Goal: Task Accomplishment & Management: Complete application form

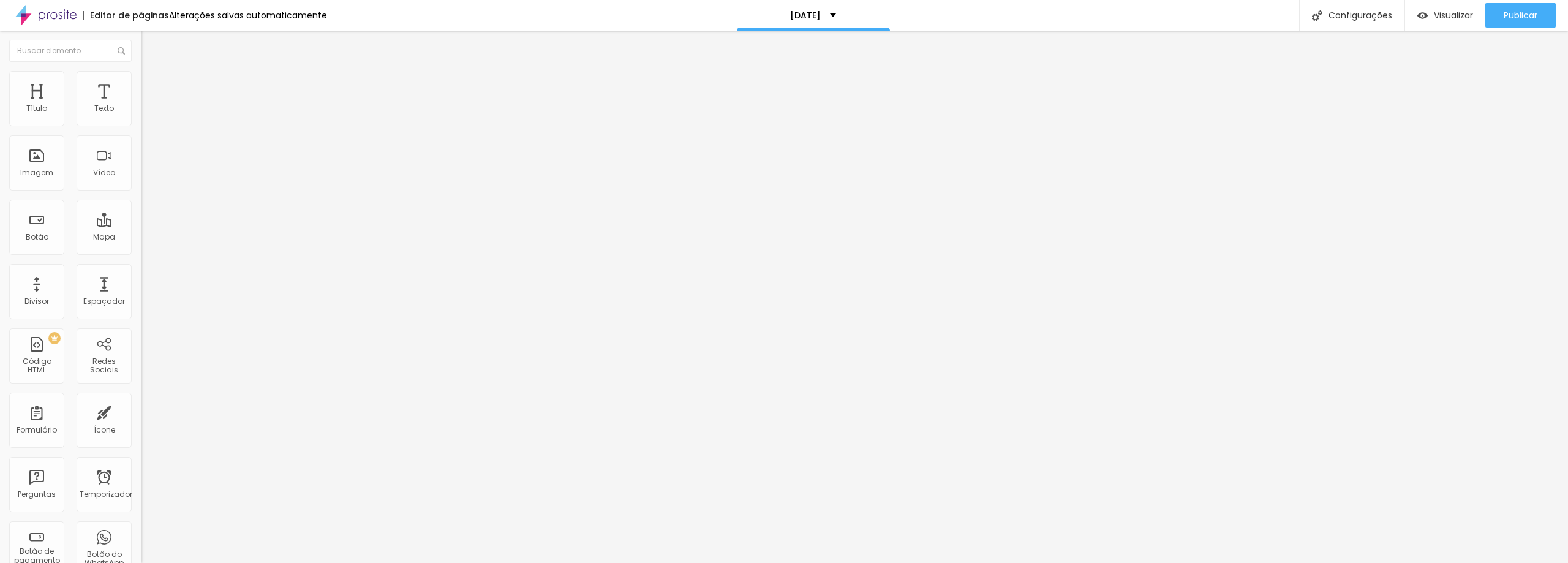
click at [141, 124] on div "ENSAIO DE CASAMENTO" at bounding box center [211, 113] width 141 height 21
type input "[DATE]"
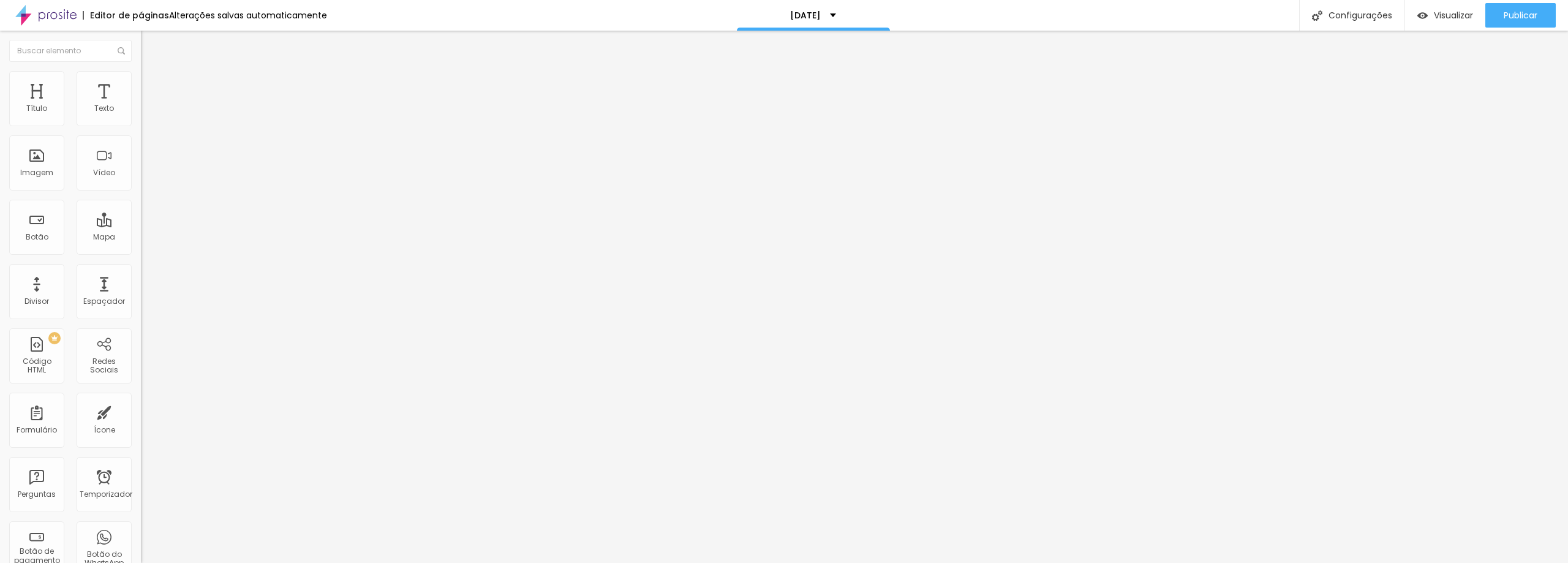
drag, startPoint x: 681, startPoint y: 206, endPoint x: 605, endPoint y: 197, distance: 76.5
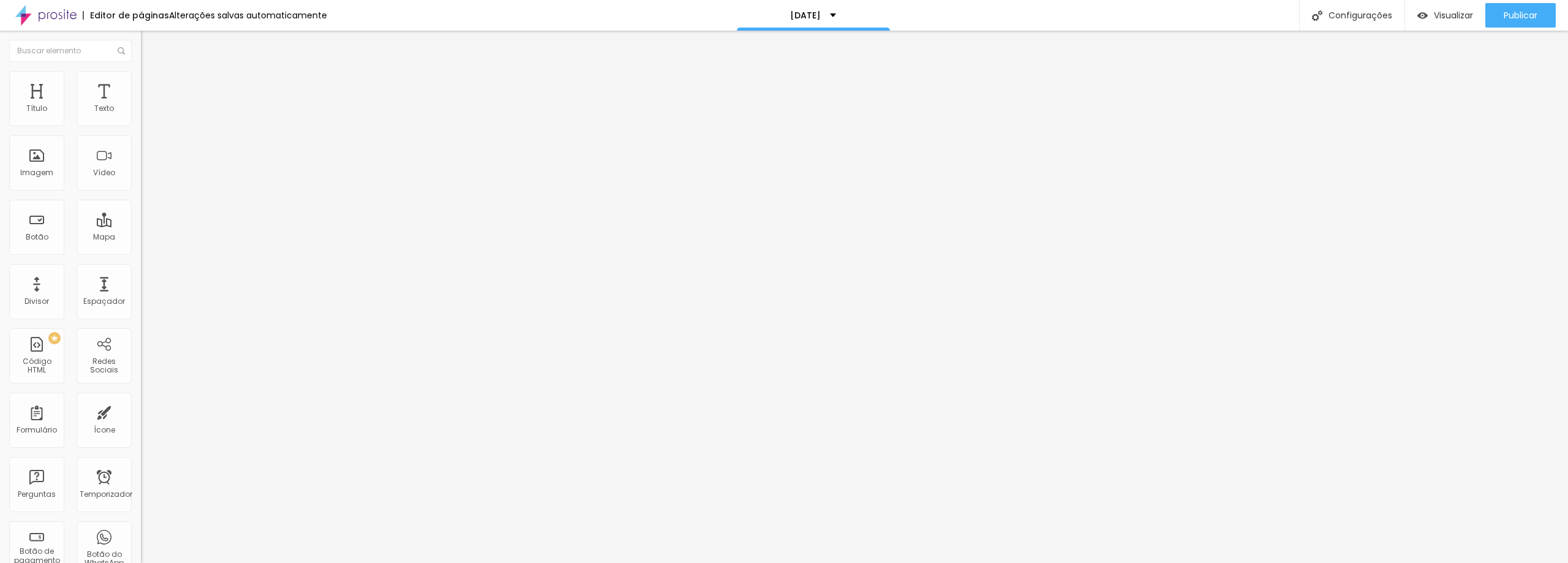
drag, startPoint x: 655, startPoint y: 253, endPoint x: 496, endPoint y: 238, distance: 159.7
type input "n"
type input "NOME COMPLETO"
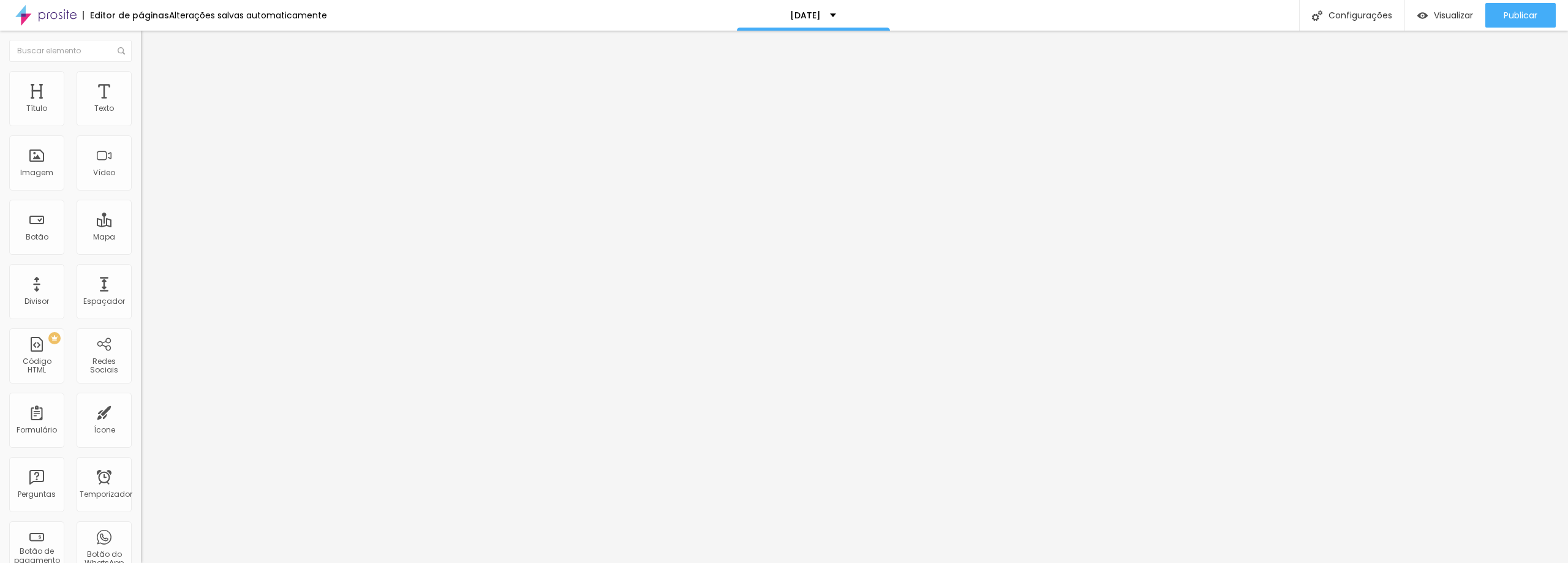
drag, startPoint x: 653, startPoint y: 300, endPoint x: 419, endPoint y: 271, distance: 235.8
type input "CPF"
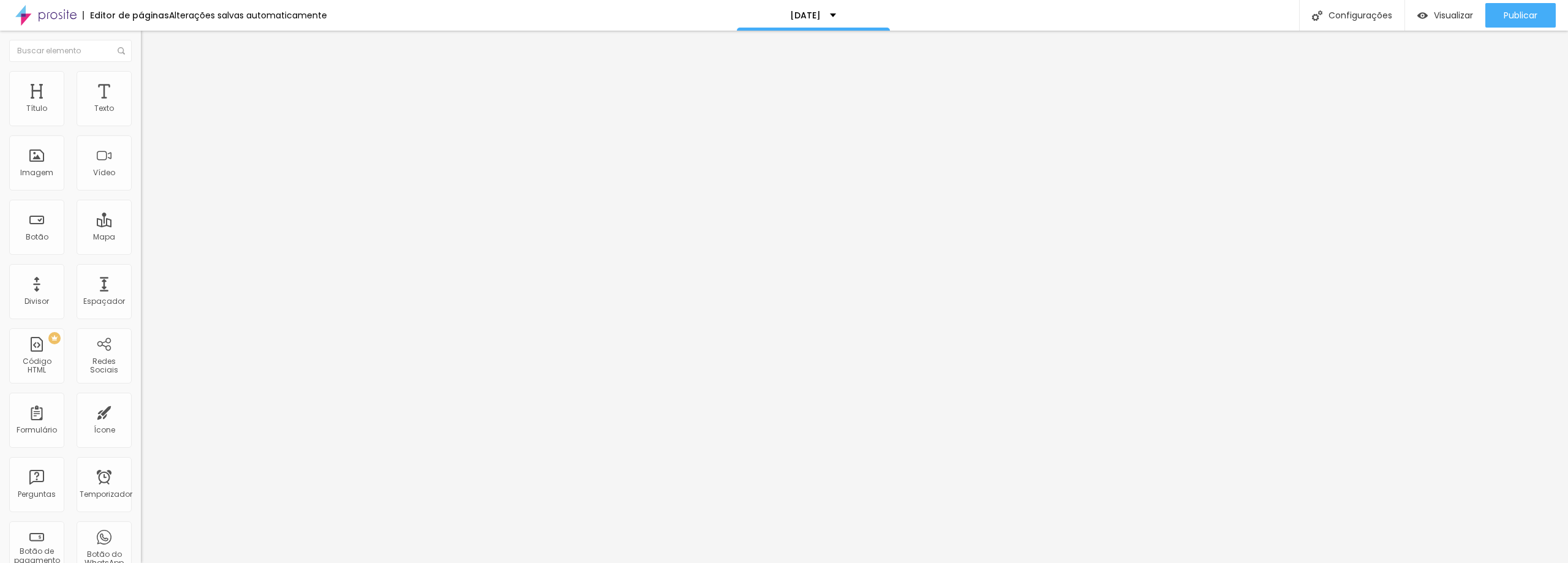
drag, startPoint x: 670, startPoint y: 346, endPoint x: 569, endPoint y: 333, distance: 101.8
paste input "DATA DE NASCIMENTO"
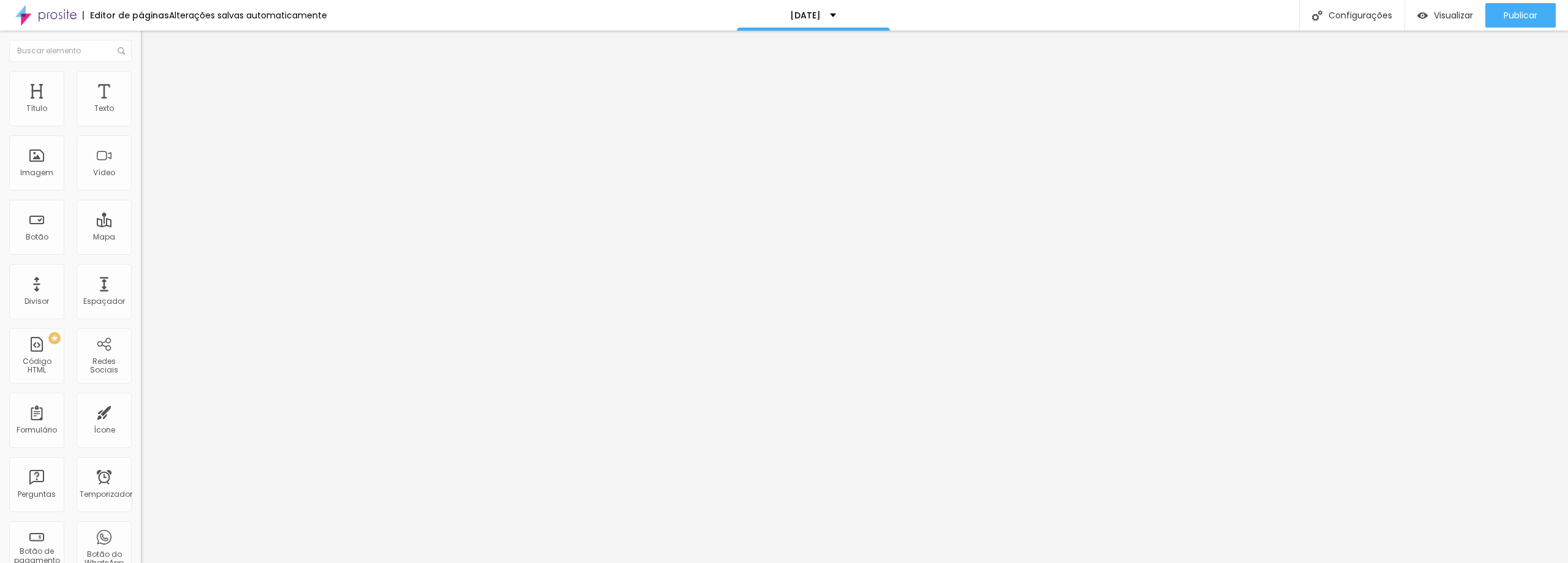
type input "DATA DE NASCIMENTO"
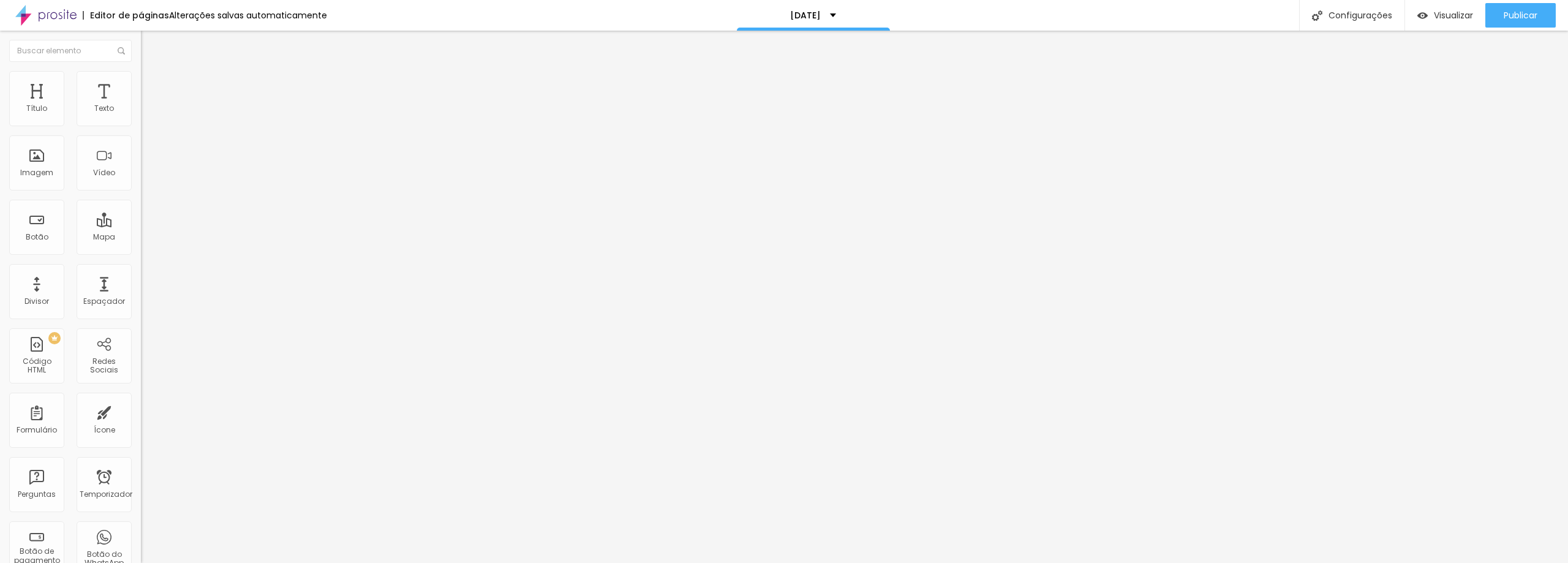
drag, startPoint x: 648, startPoint y: 382, endPoint x: 520, endPoint y: 359, distance: 130.0
paste input "WHATSAPP"
type input "WHATSAPP"
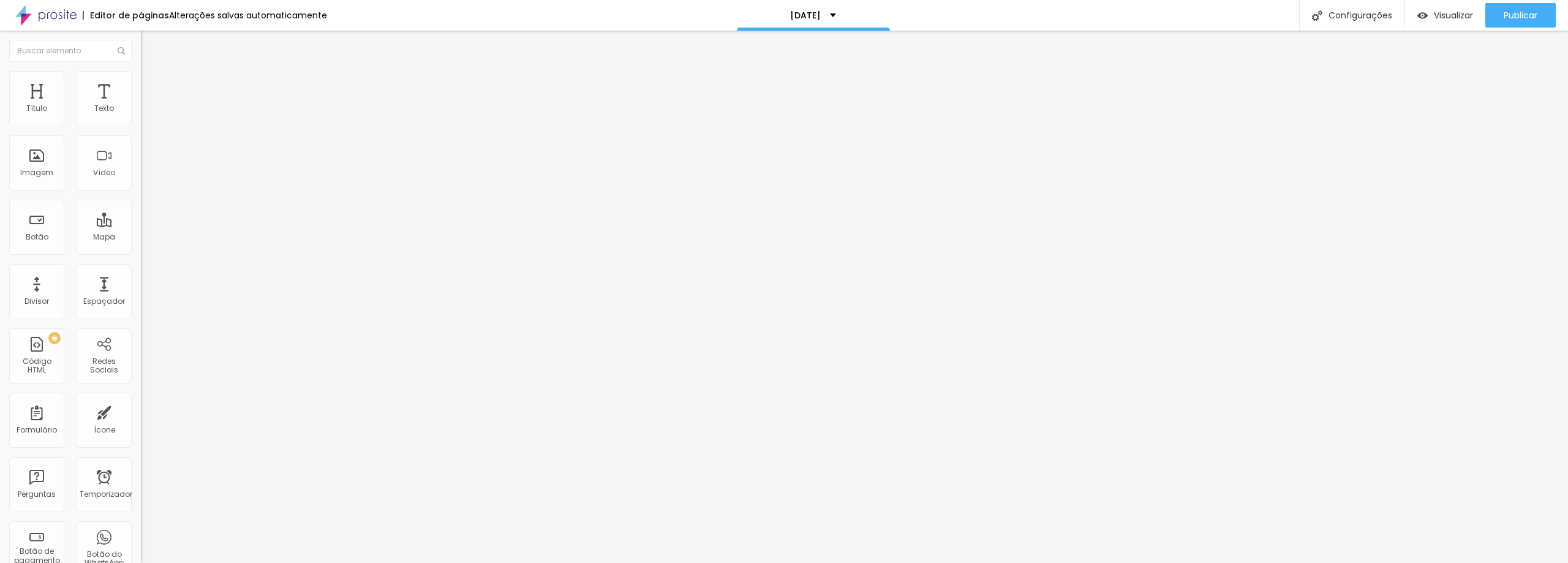
drag, startPoint x: 857, startPoint y: 296, endPoint x: 845, endPoint y: 253, distance: 44.6
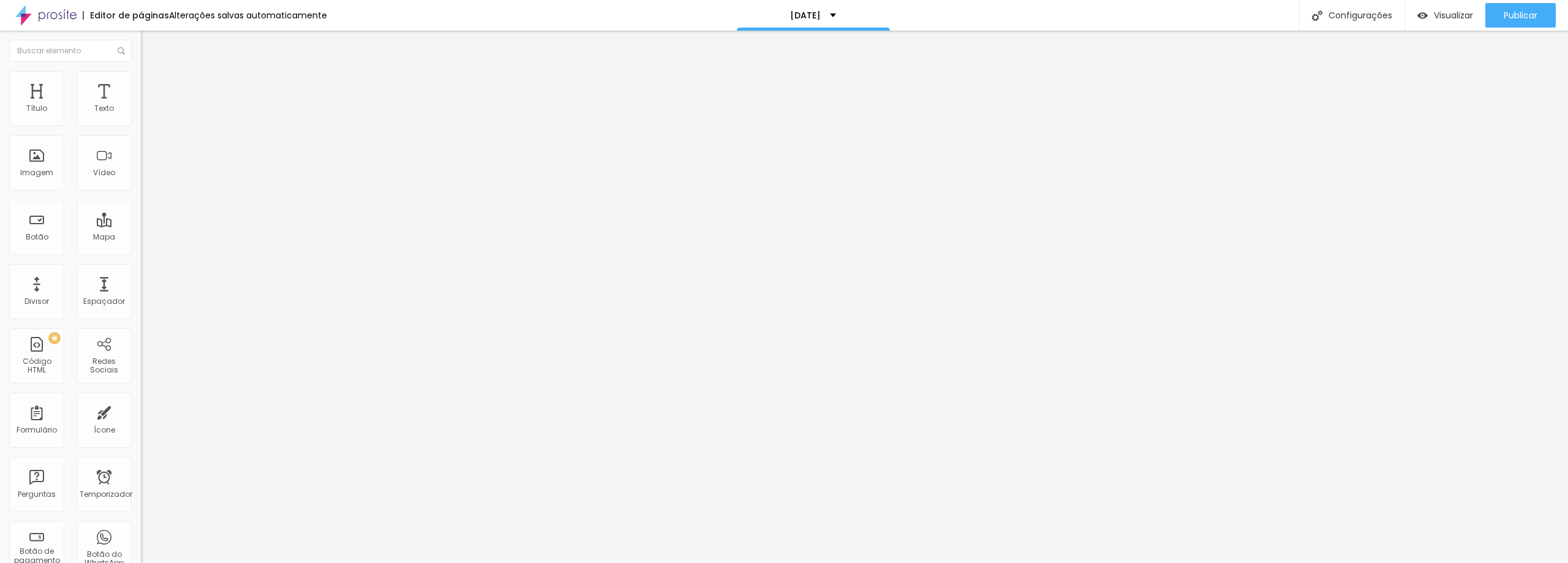
drag, startPoint x: 613, startPoint y: 347, endPoint x: 516, endPoint y: 342, distance: 97.1
paste input "ENDEREÇO COMPLETO"
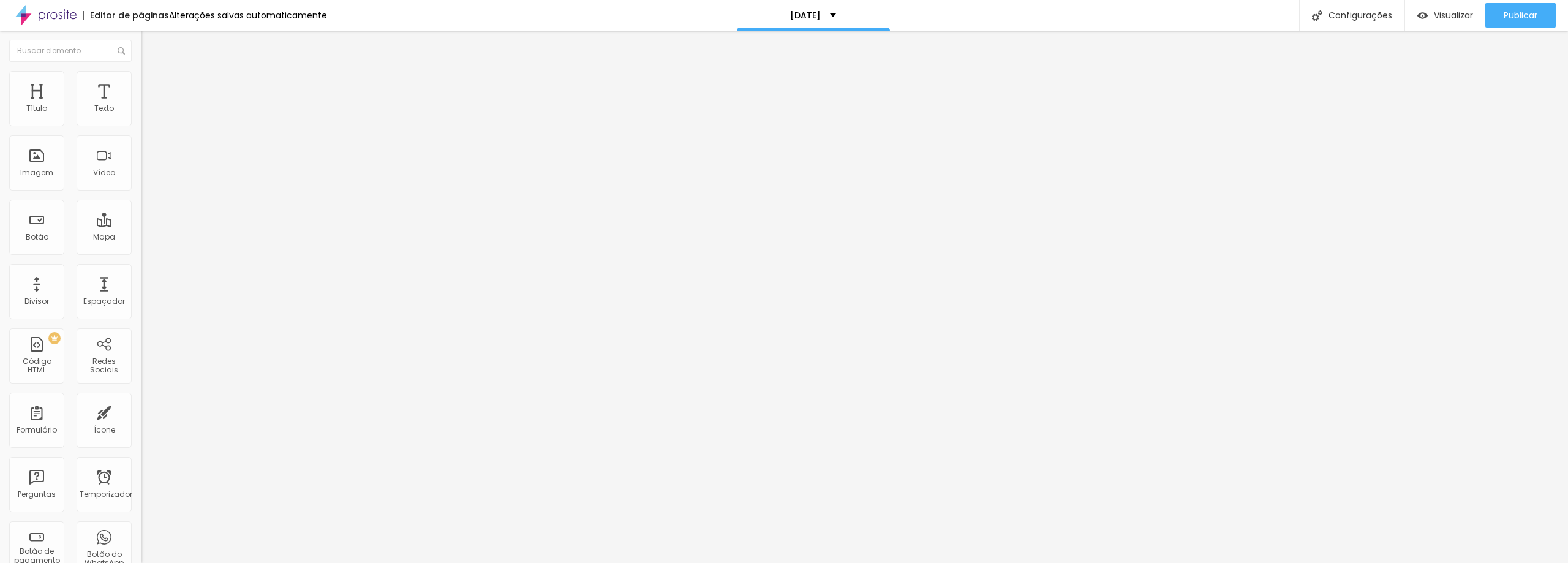
type input "ENDEREÇO COMPLETO"
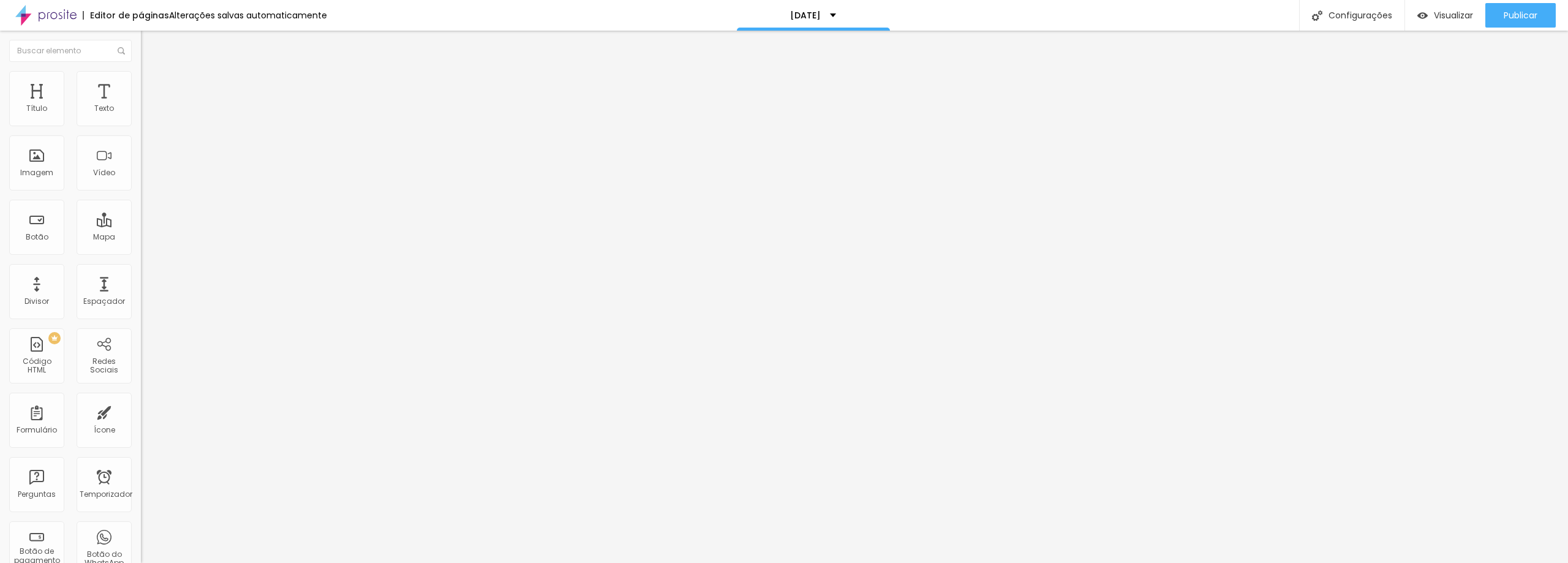
scroll to position [73, 0]
drag, startPoint x: 663, startPoint y: 393, endPoint x: 510, endPoint y: 370, distance: 154.7
paste input "@INSTAGRAM"
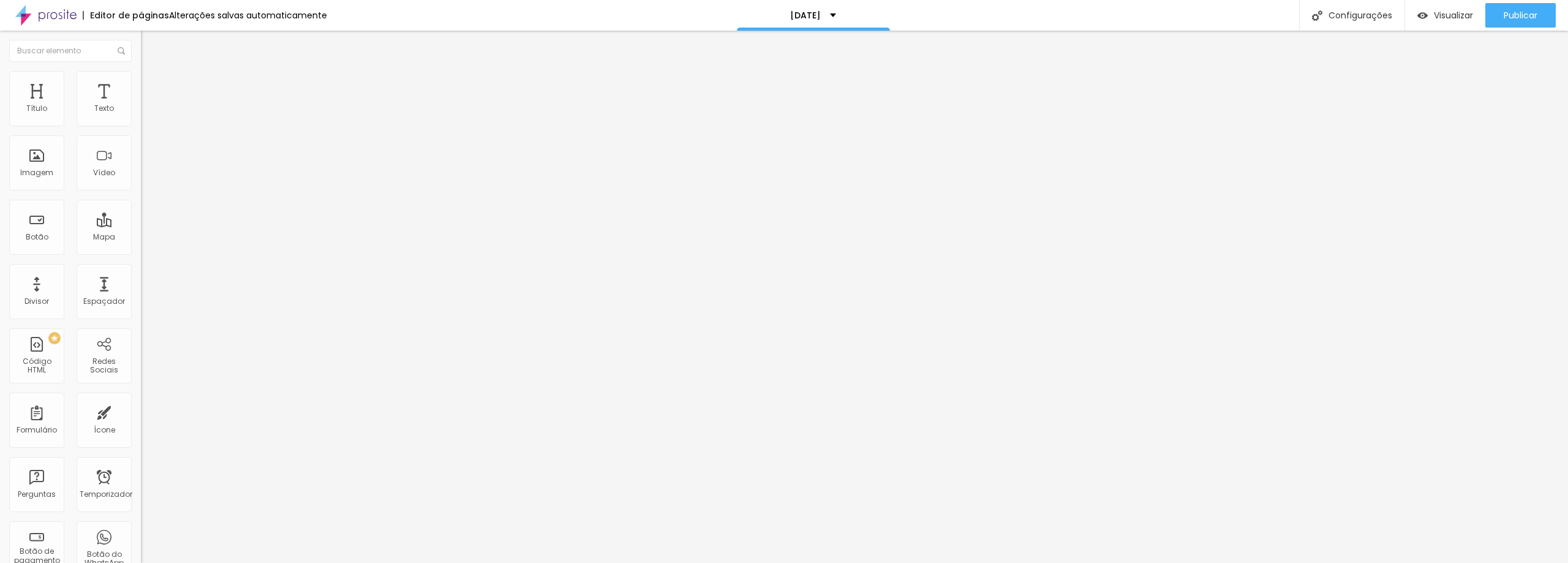
type input "@INSTAGRAM"
drag, startPoint x: 668, startPoint y: 347, endPoint x: 511, endPoint y: 327, distance: 158.3
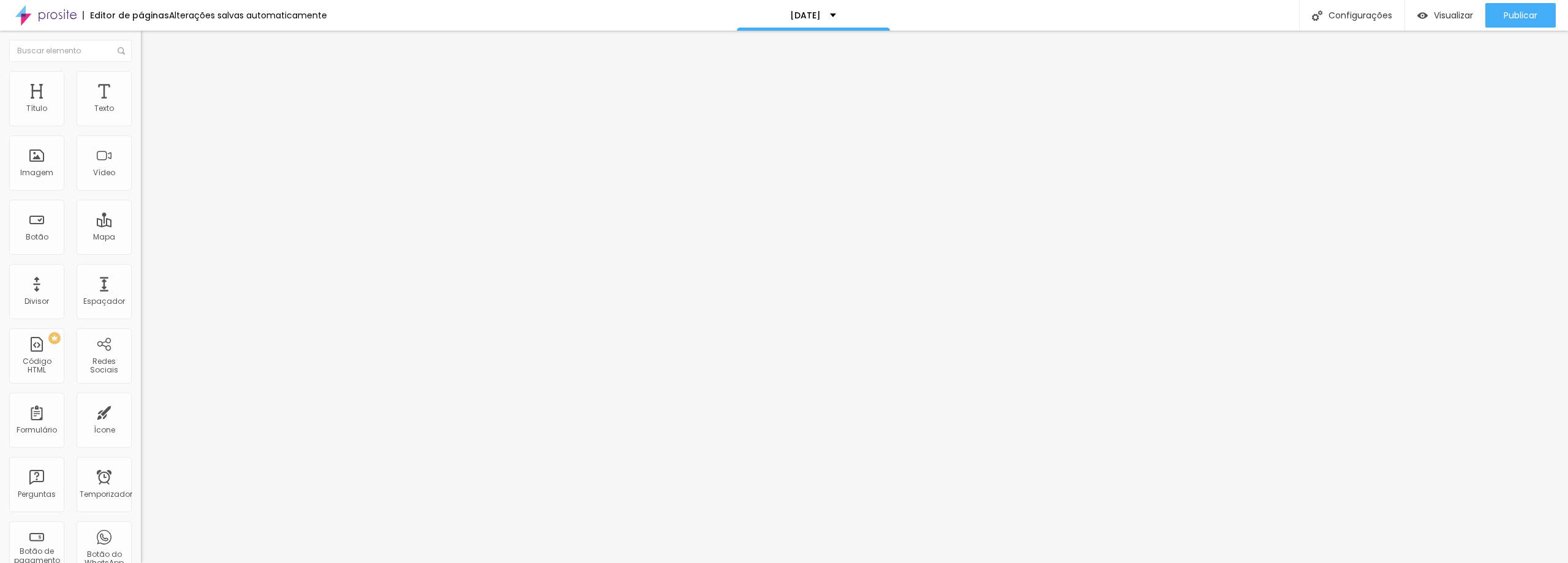
scroll to position [156, 0]
drag, startPoint x: 701, startPoint y: 349, endPoint x: 534, endPoint y: 329, distance: 168.2
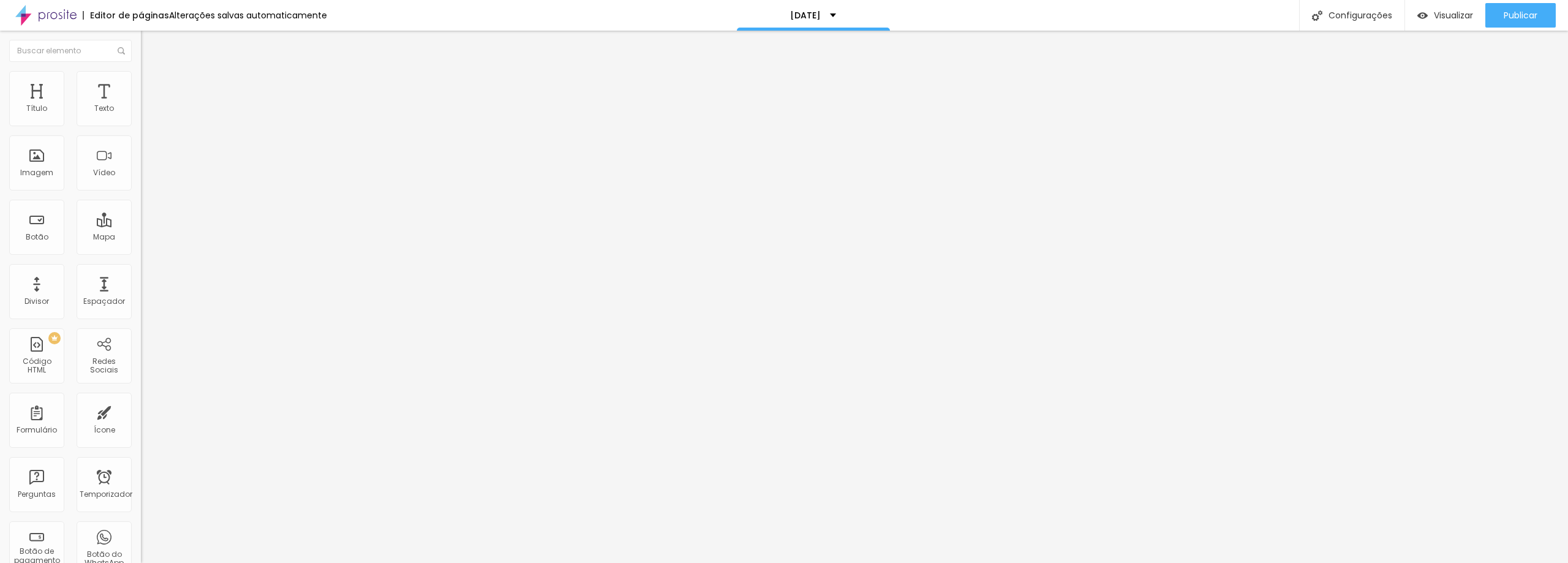
paste input "PACOTE ESCOLHIDO"
type input "PACOTE ESCOLHIDO"
drag, startPoint x: 689, startPoint y: 400, endPoint x: 531, endPoint y: 392, distance: 158.2
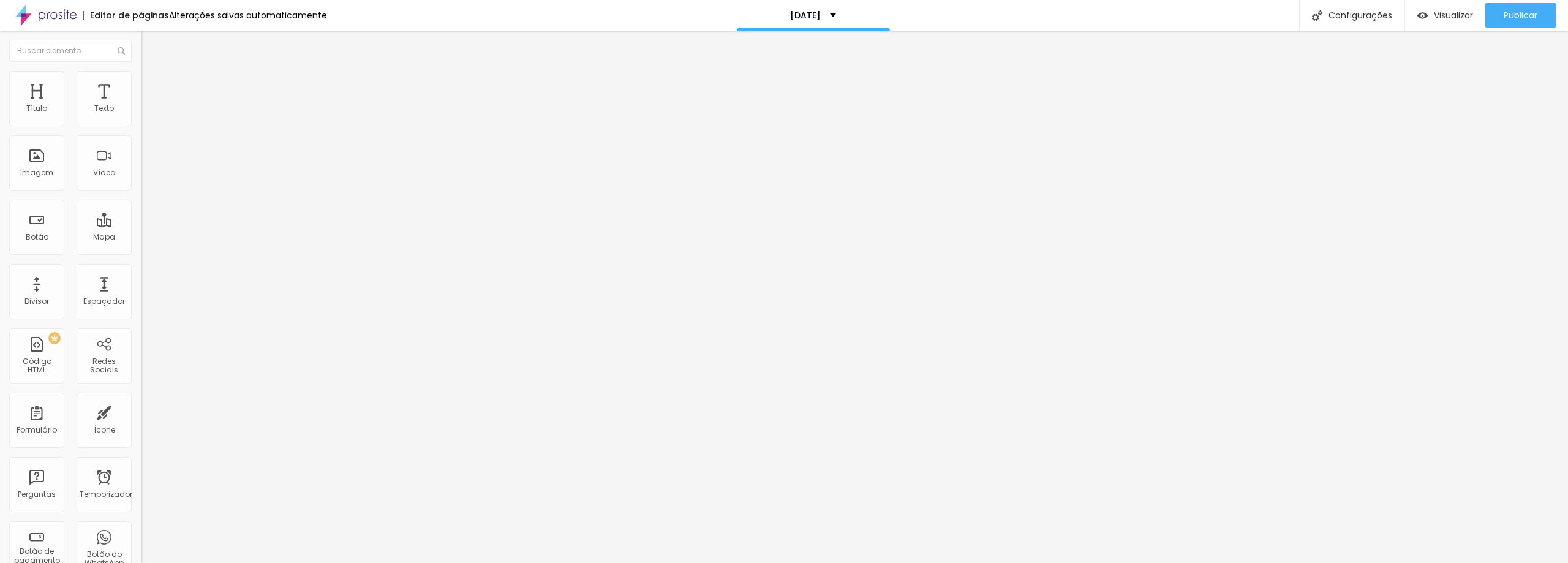
type input "[DATE] ENCANTADO"
drag, startPoint x: 689, startPoint y: 431, endPoint x: 388, endPoint y: 415, distance: 301.4
type input "[DATE] EM [GEOGRAPHIC_DATA]"
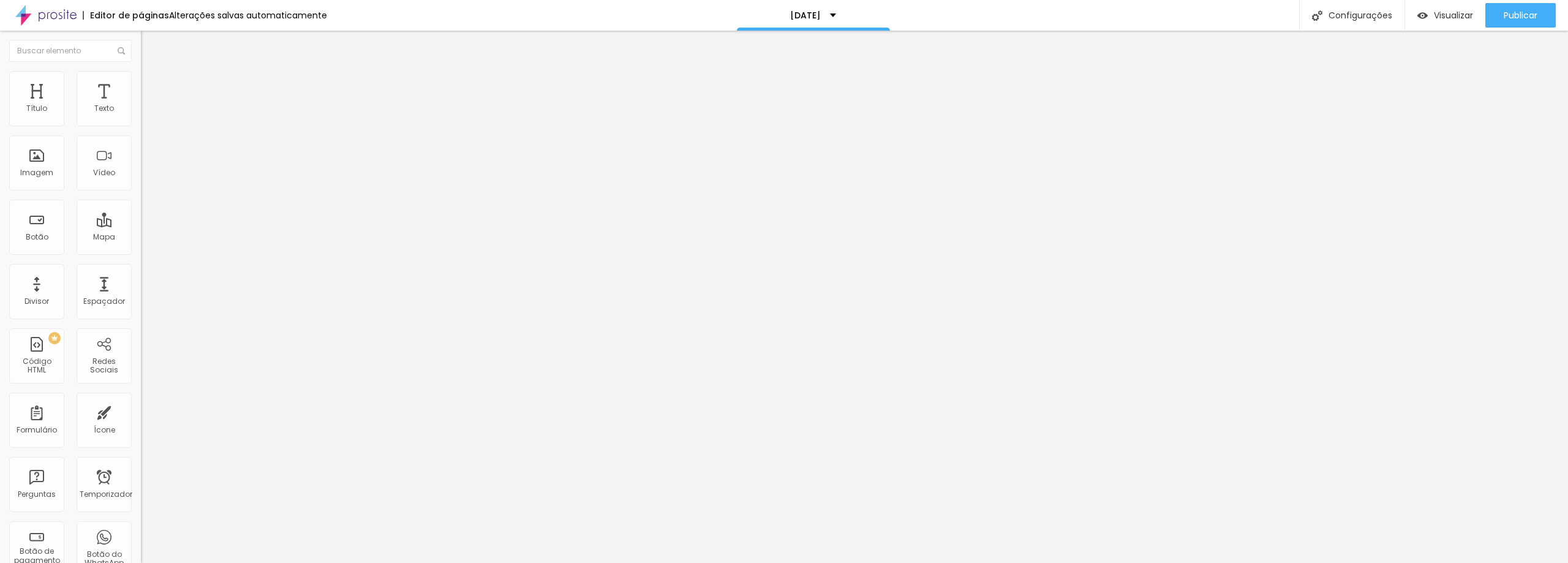
drag, startPoint x: 698, startPoint y: 459, endPoint x: 483, endPoint y: 432, distance: 216.7
type input "[DATE] FELIZ"
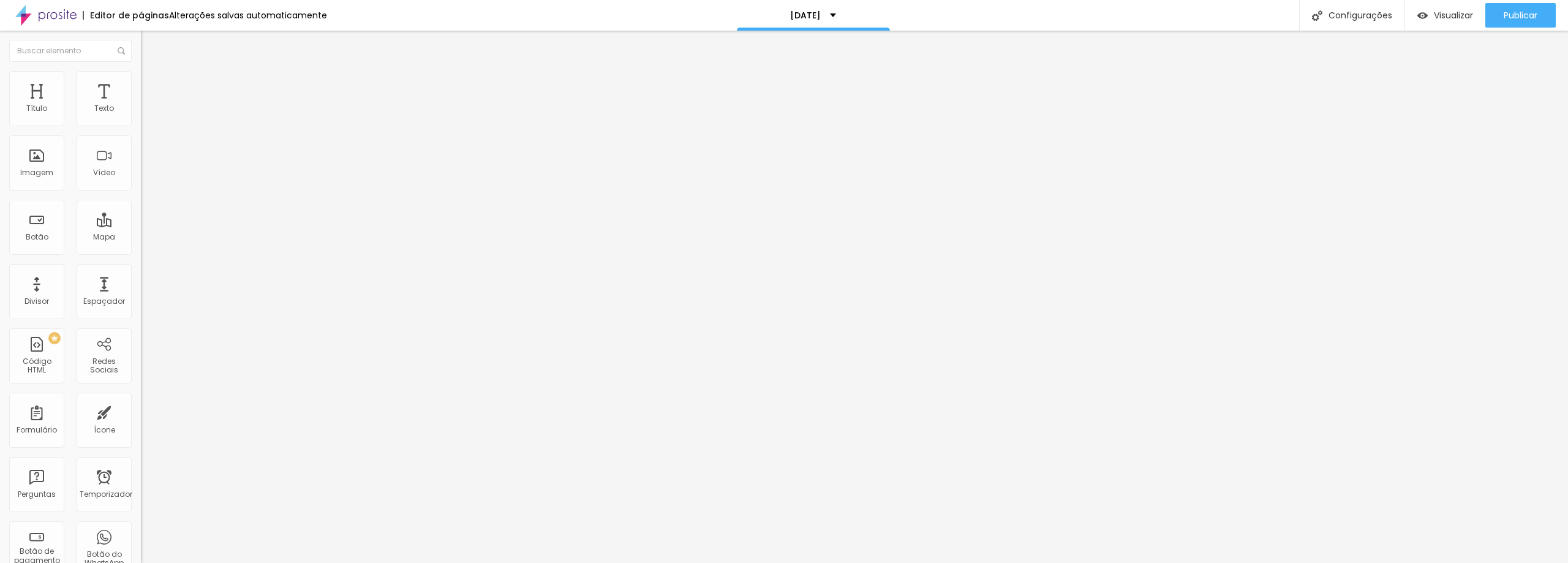
scroll to position [283, 0]
drag, startPoint x: 699, startPoint y: 350, endPoint x: 390, endPoint y: 312, distance: 311.3
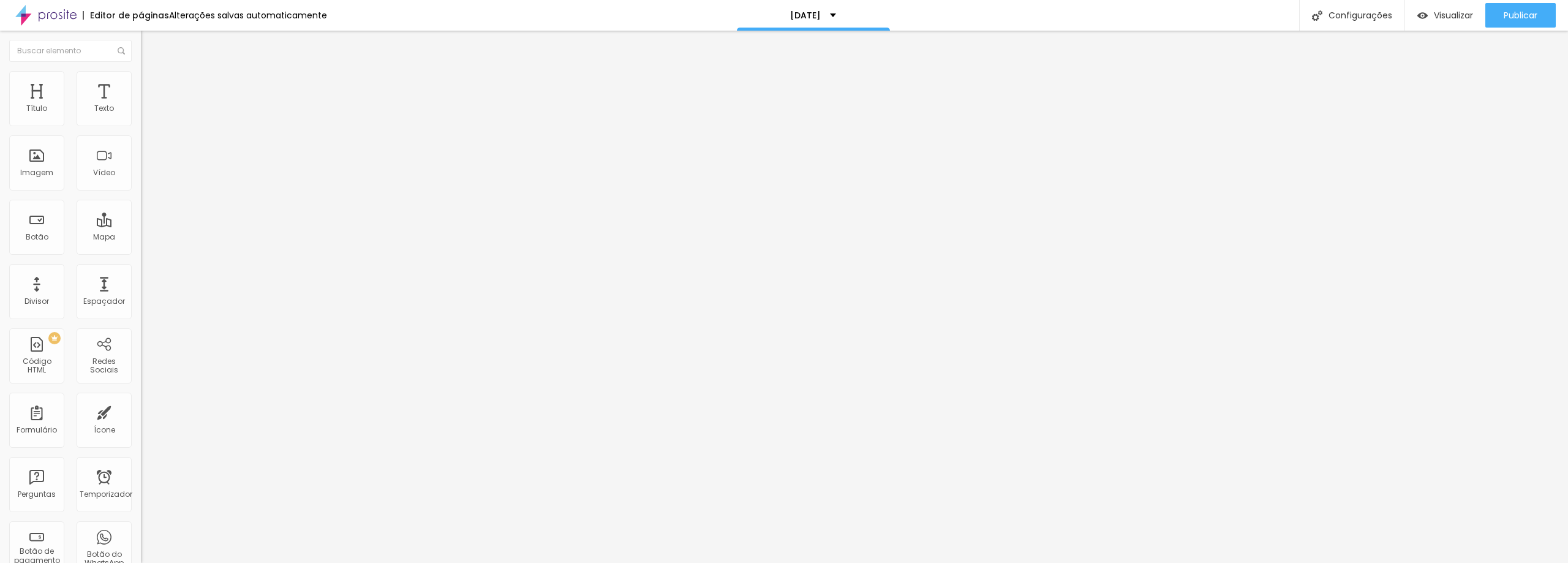
type input "FORMA DE PAGAMENTO"
drag, startPoint x: 714, startPoint y: 418, endPoint x: 698, endPoint y: 411, distance: 17.5
type input "ENTRADA + A VISTA NO DIA DO ENSAIO"
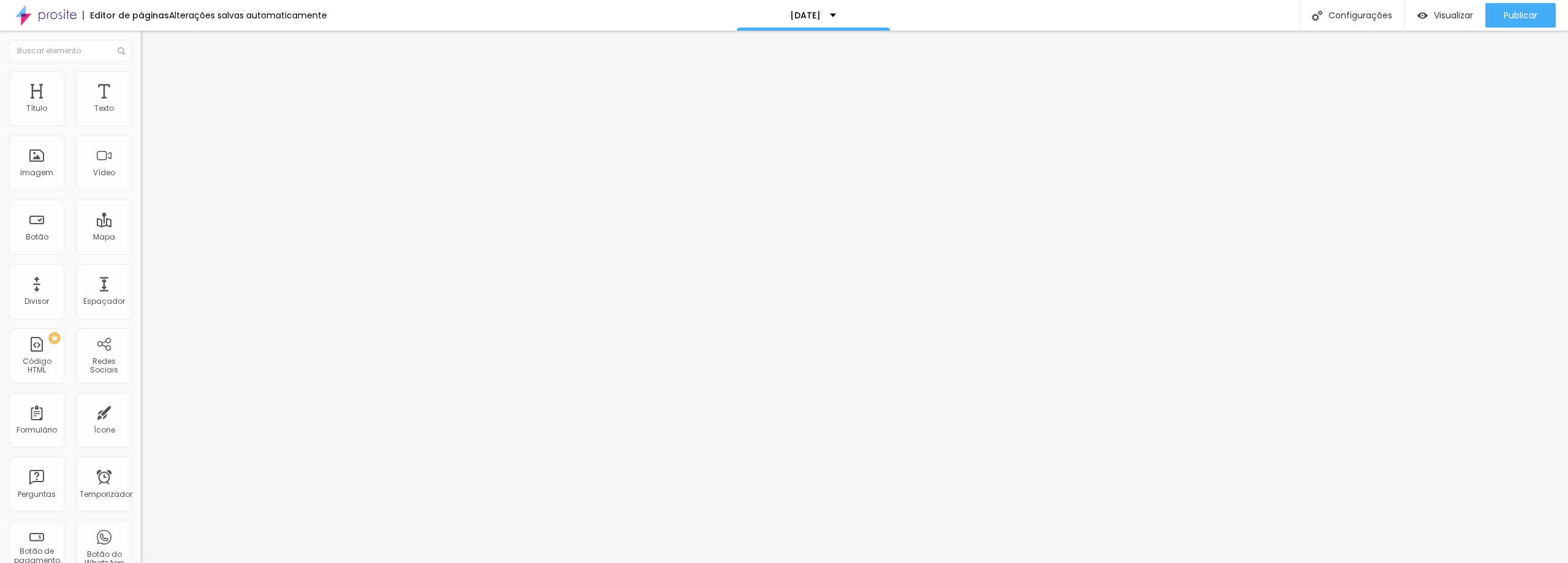
drag, startPoint x: 682, startPoint y: 433, endPoint x: 577, endPoint y: 422, distance: 105.6
type input "P"
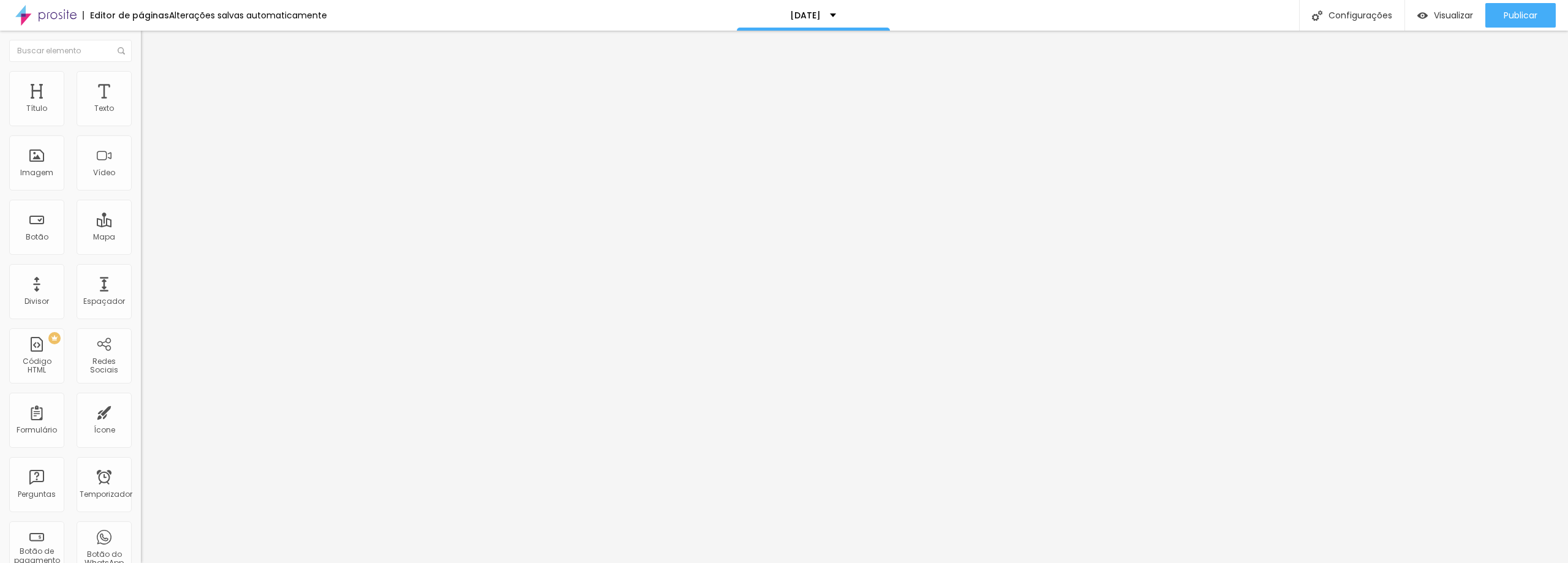
type input "ENTRADA + PARCELAMENTO NO DIA DO ENSAIO"
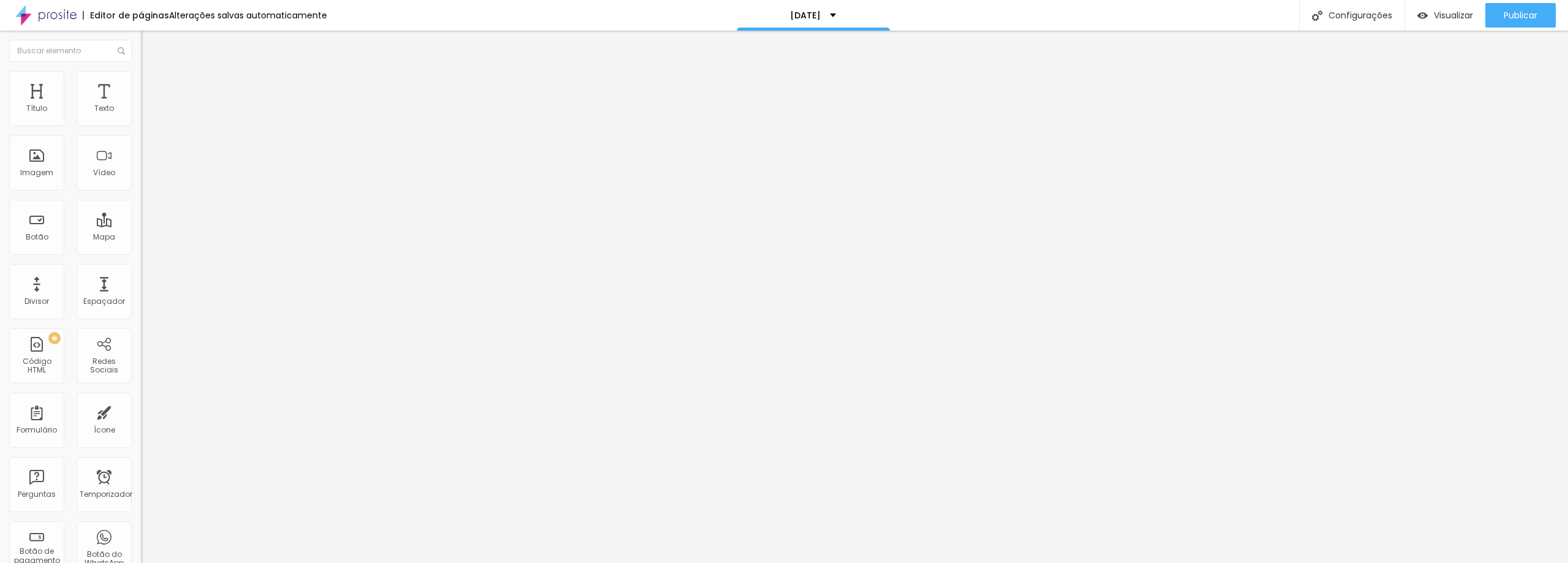
drag, startPoint x: 654, startPoint y: 316, endPoint x: 461, endPoint y: 281, distance: 196.1
type input "D"
type input "DATA DO ENSAIO"
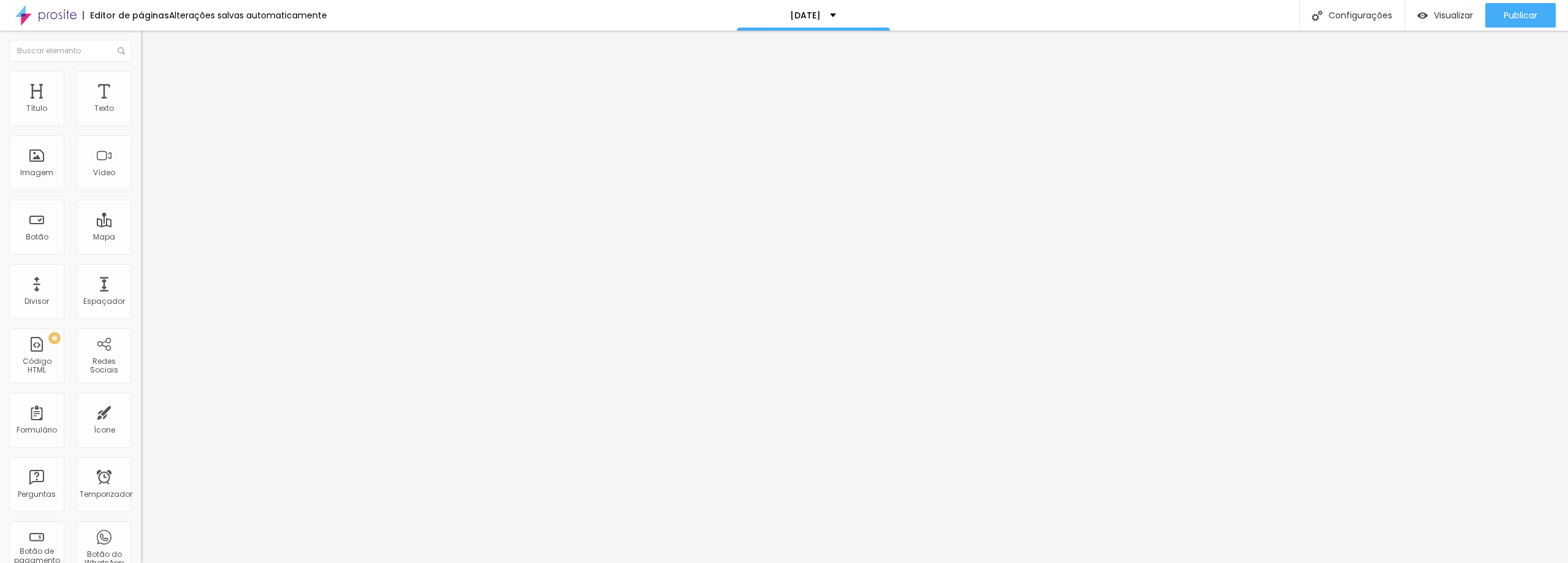
drag, startPoint x: 575, startPoint y: 344, endPoint x: 546, endPoint y: 342, distance: 29.1
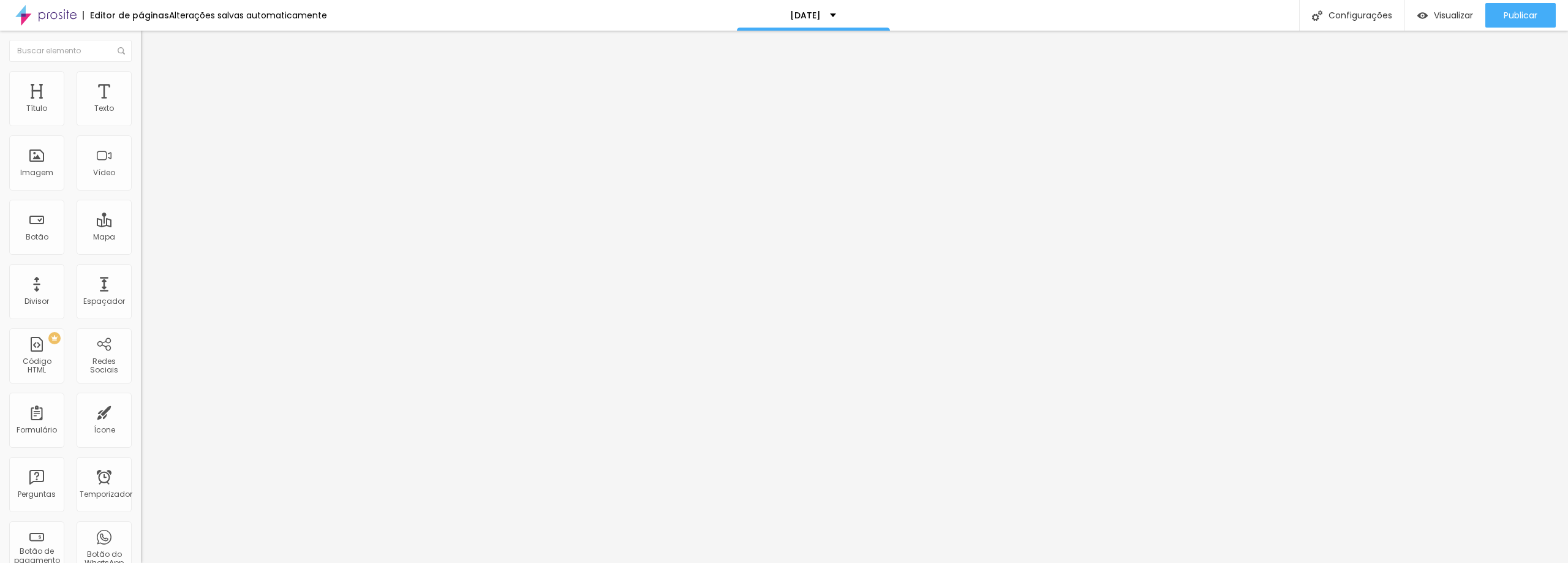
type input "HORARIO DO ENSAIO"
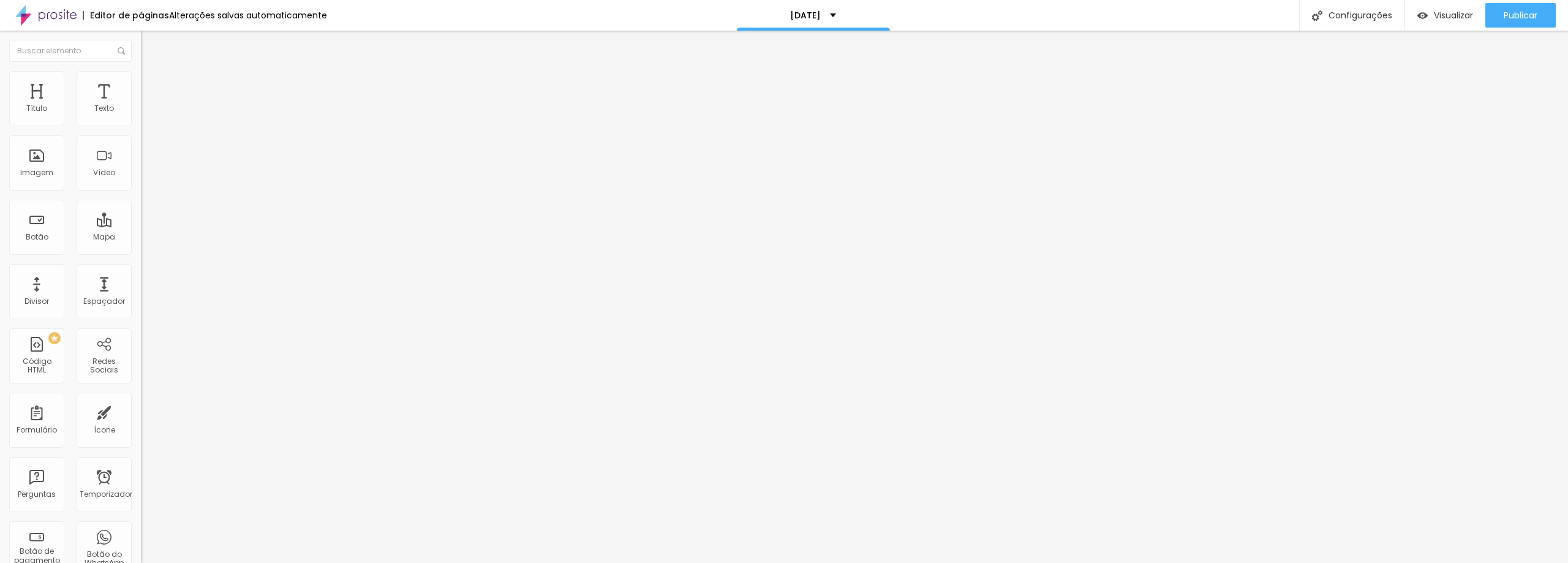
drag, startPoint x: 697, startPoint y: 304, endPoint x: 425, endPoint y: 261, distance: 275.4
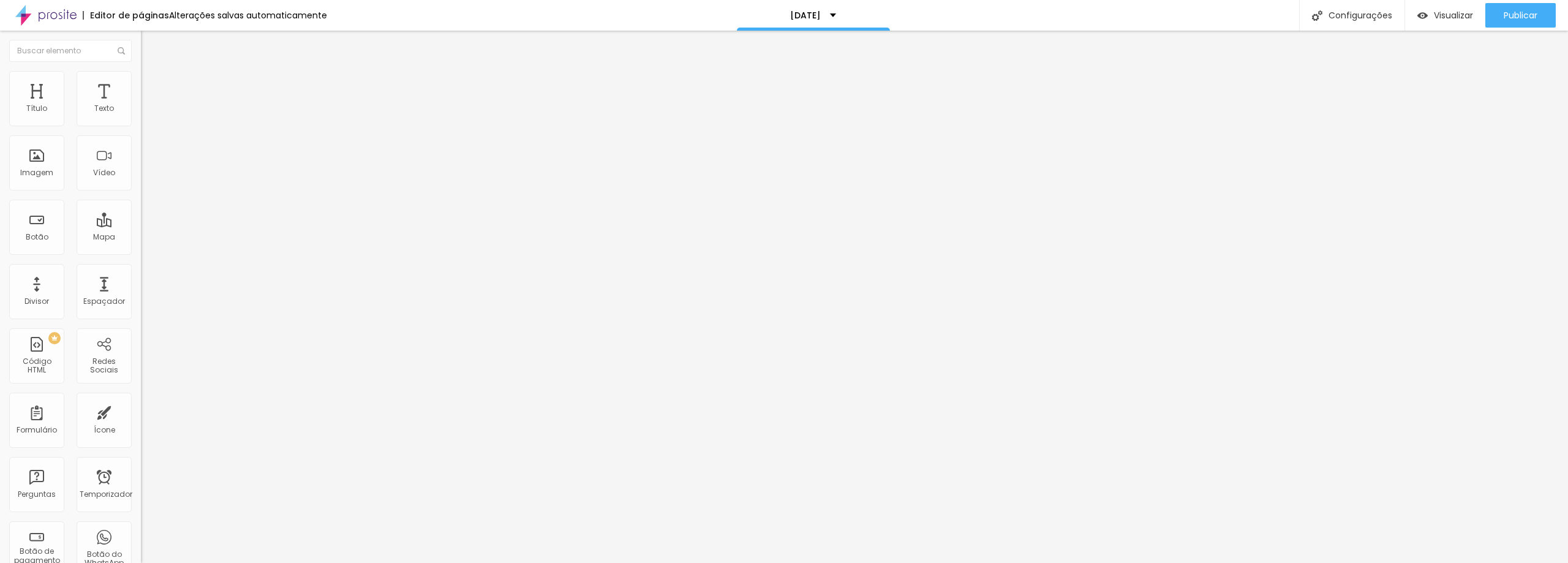
type input "POR ONDE NOS CONHECEU?"
drag, startPoint x: 684, startPoint y: 366, endPoint x: 542, endPoint y: 350, distance: 142.9
type input "GOOGLE"
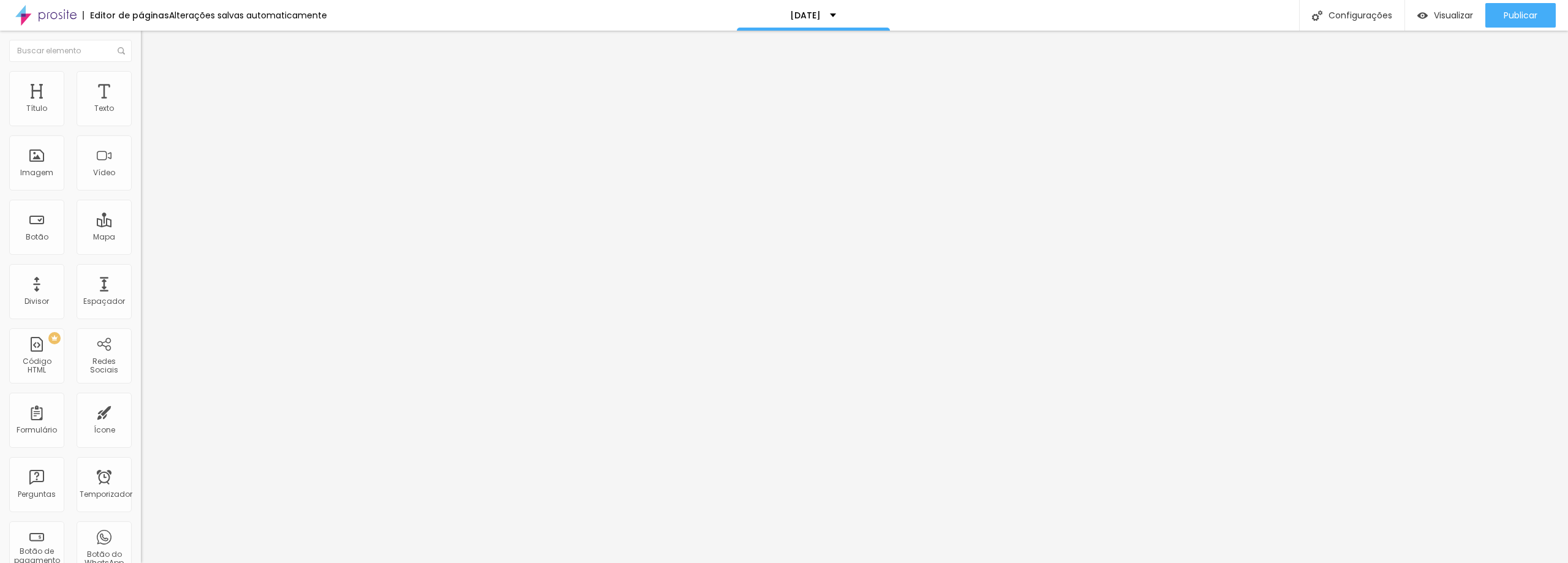
drag, startPoint x: 695, startPoint y: 381, endPoint x: 530, endPoint y: 362, distance: 166.1
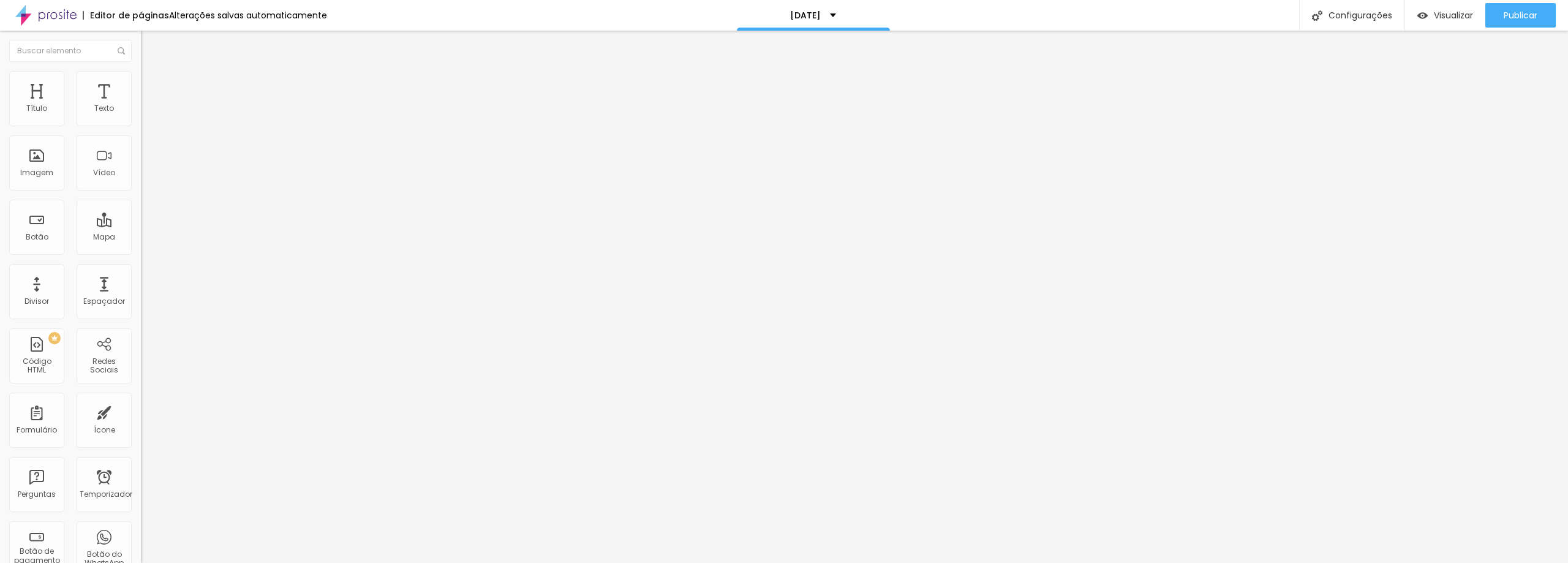
drag, startPoint x: 689, startPoint y: 394, endPoint x: 592, endPoint y: 387, distance: 97.3
drag, startPoint x: 610, startPoint y: 388, endPoint x: 531, endPoint y: 372, distance: 80.6
type input "FACEBOOK"
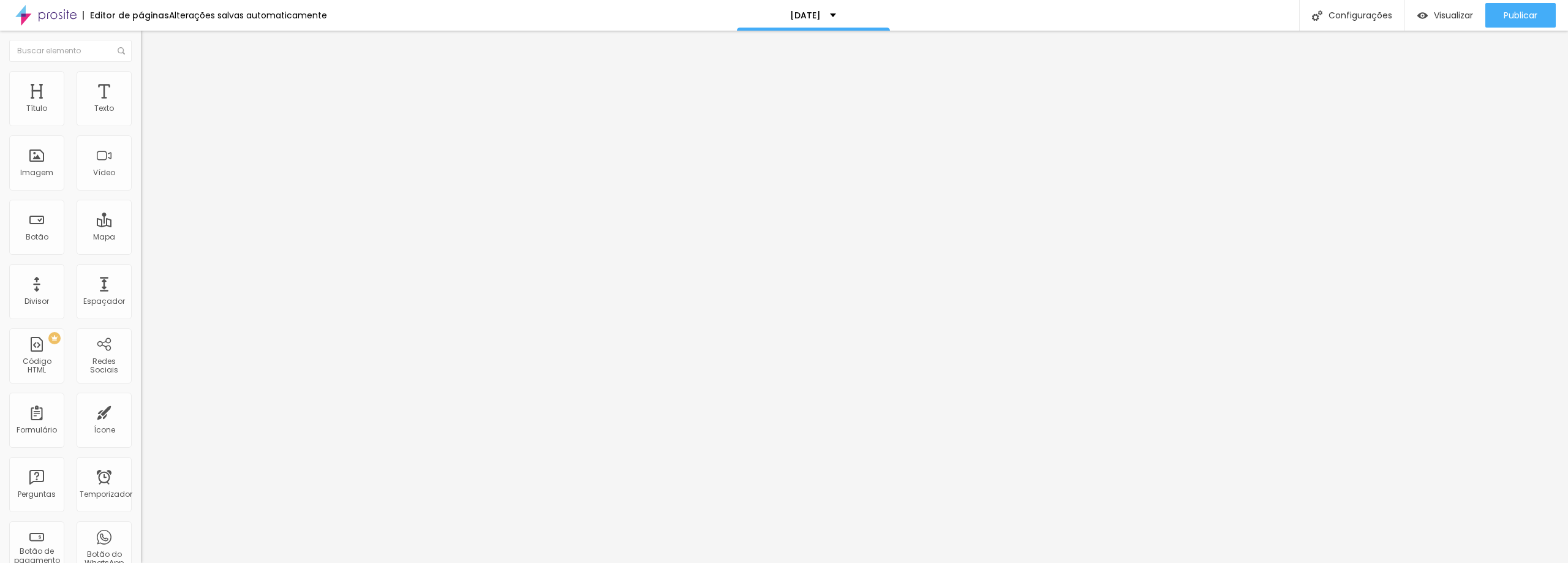
type input "INSTAGRAM"
type input "site"
drag, startPoint x: 694, startPoint y: 397, endPoint x: 575, endPoint y: 375, distance: 121.0
type input "i"
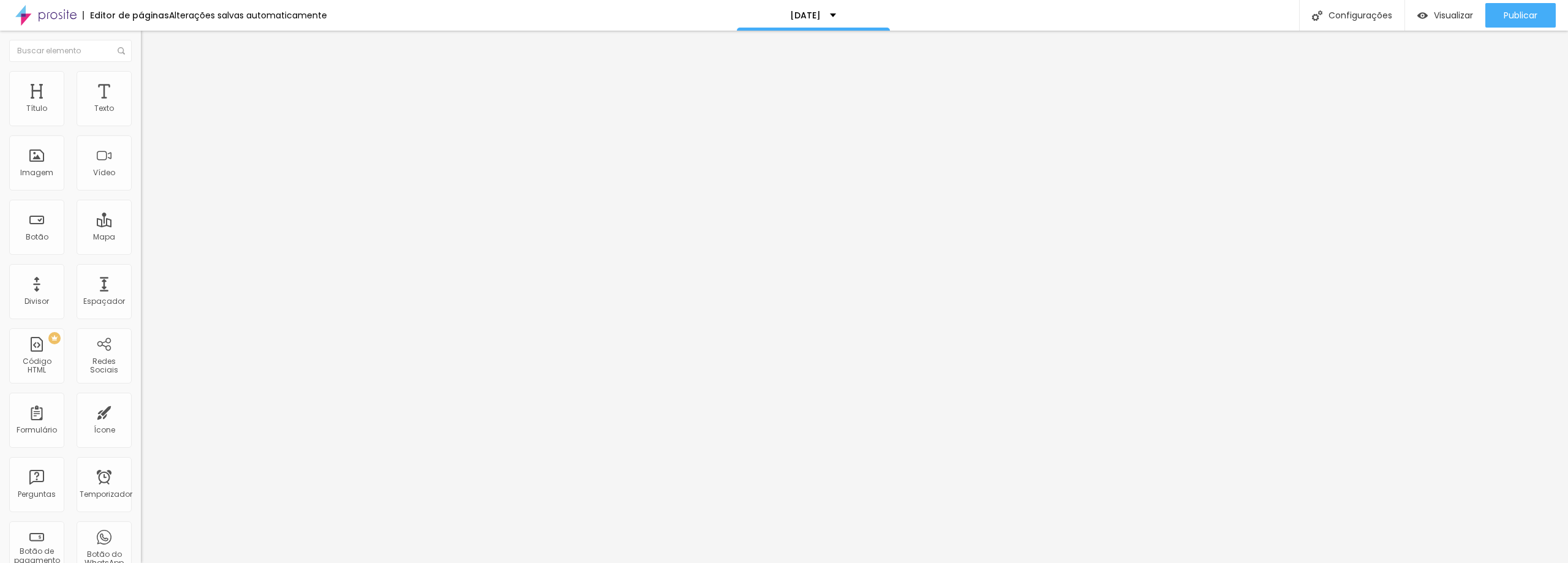
type input "INSTAGRAM"
type input "SITE"
type input "INDICAÇÃO"
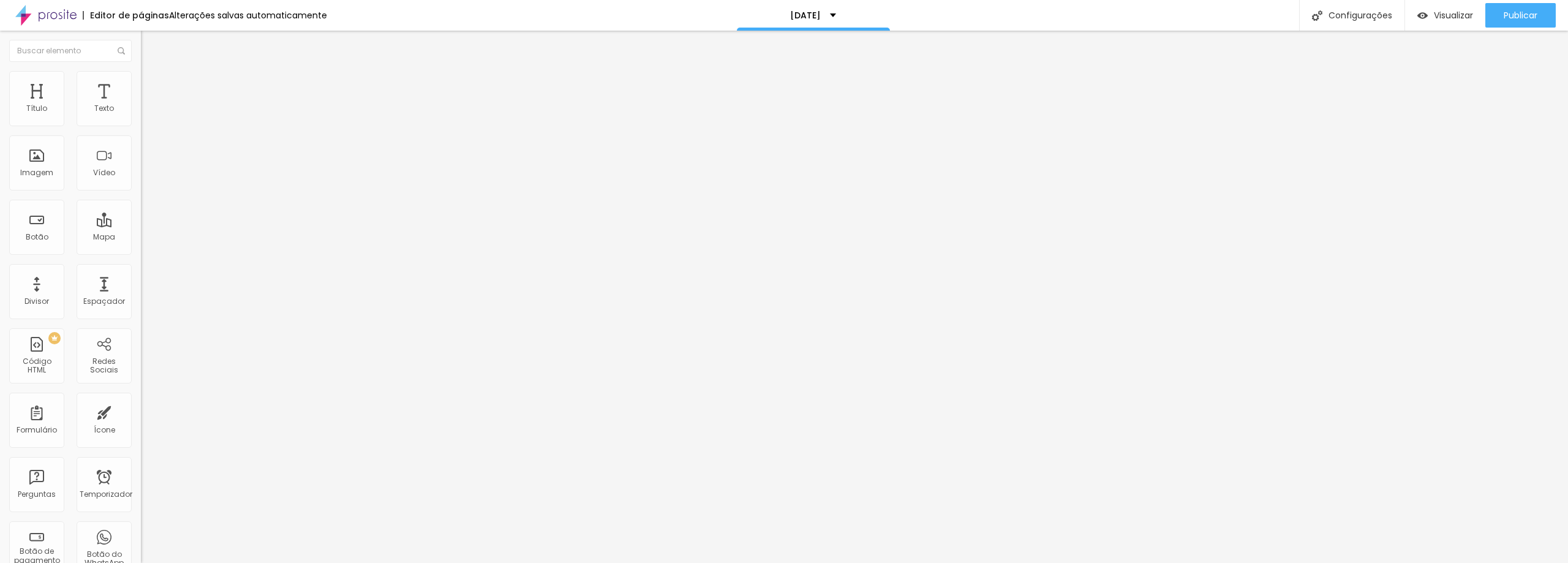
scroll to position [669, 0]
drag, startPoint x: 687, startPoint y: 317, endPoint x: 579, endPoint y: 310, distance: 108.2
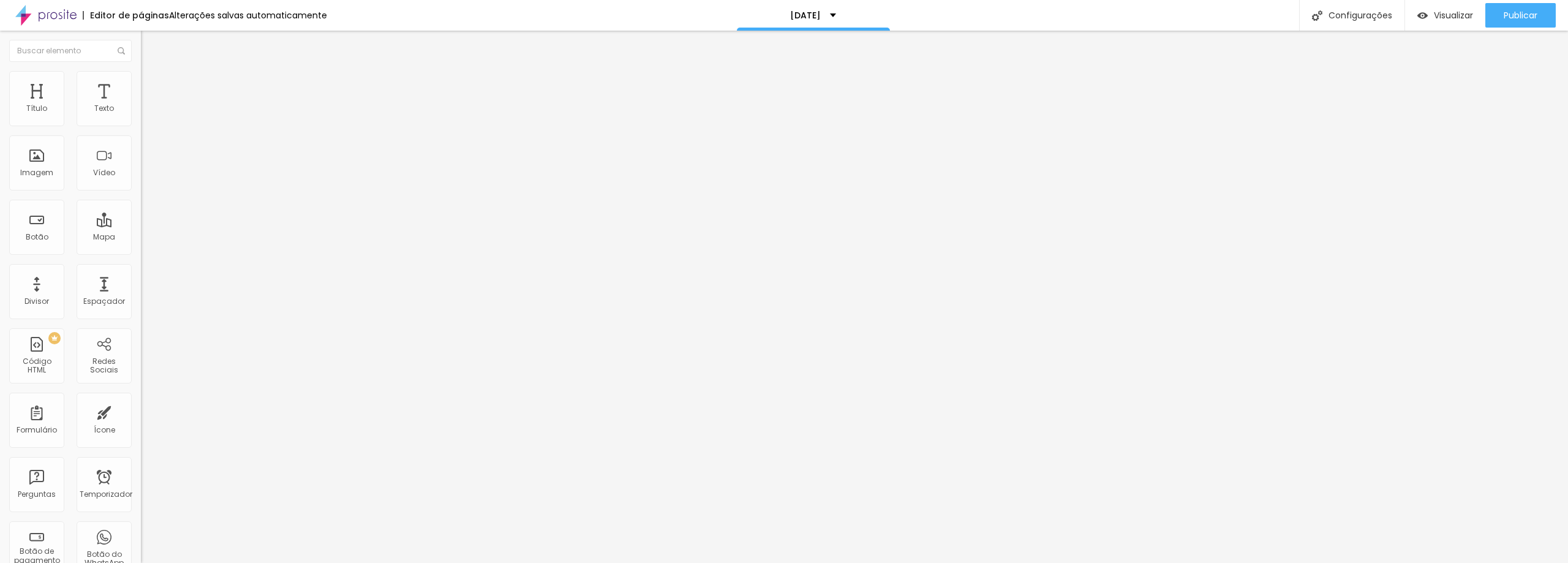
type input "ANUNCIOS"
drag, startPoint x: 597, startPoint y: 314, endPoint x: 591, endPoint y: 249, distance: 65.3
type input "ANUNCIOS"
type input "SITE"
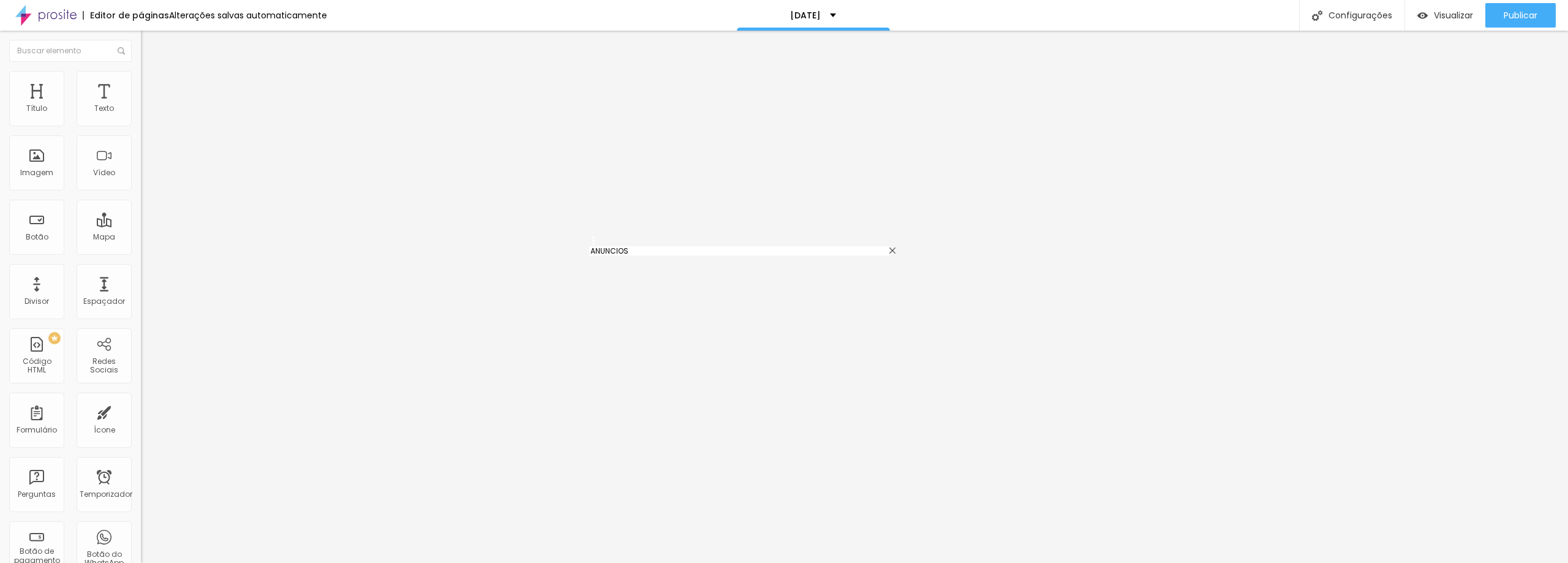
type input "INDICAÇÃO"
drag, startPoint x: 683, startPoint y: 343, endPoint x: 580, endPoint y: 326, distance: 104.4
type input "FACEBOOK"
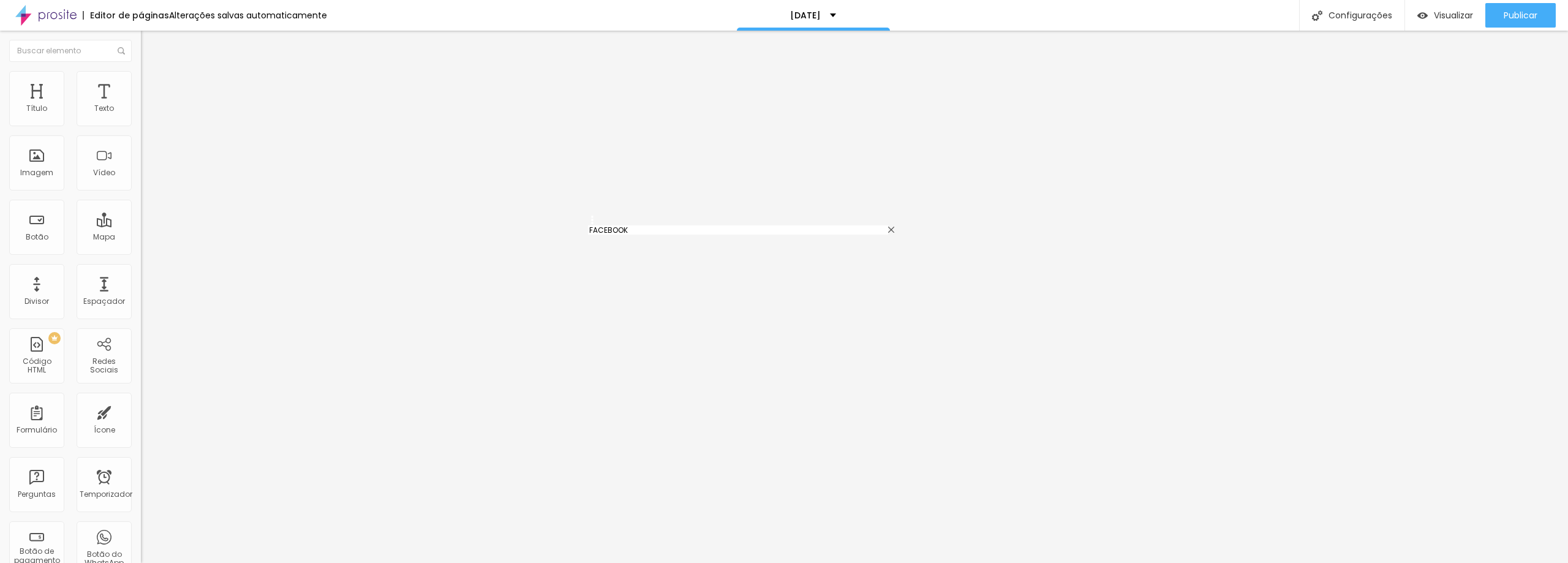
drag, startPoint x: 597, startPoint y: 343, endPoint x: 590, endPoint y: 228, distance: 115.2
type input "FACEBOOK"
type input "INSTAGRAM"
type input "ANUNCIOS"
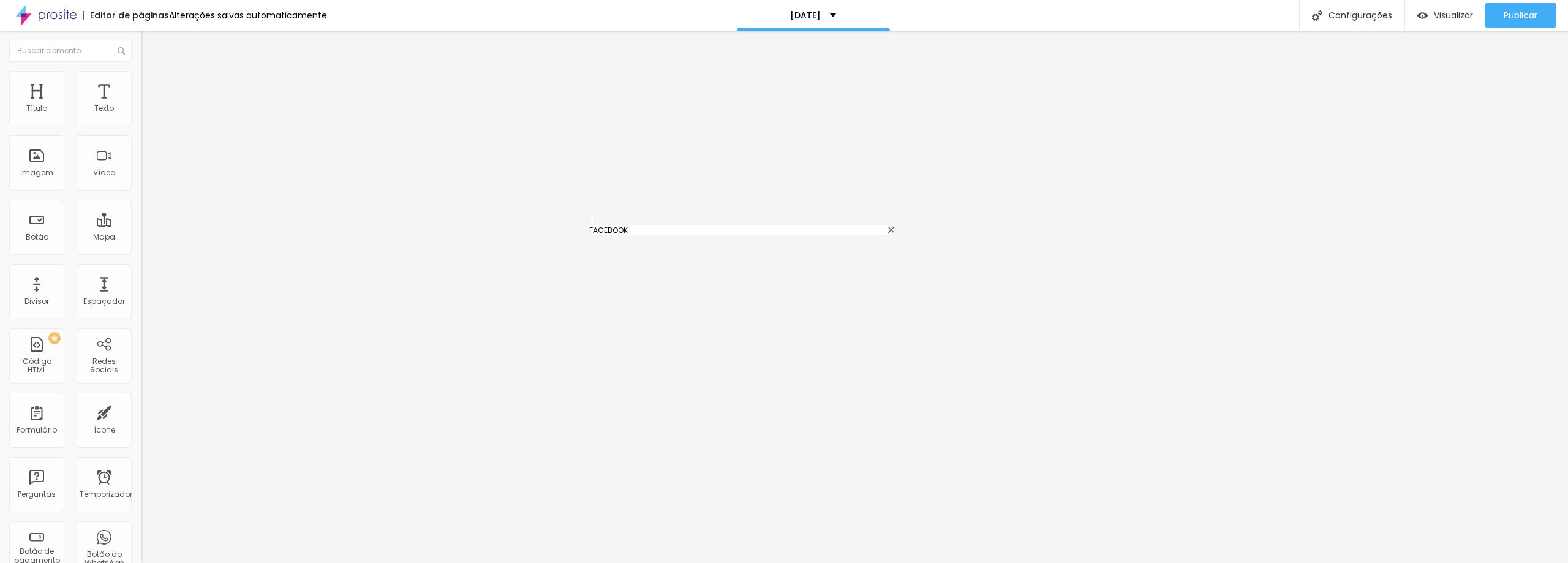
type input "SITE"
type input "INDICAÇÃO"
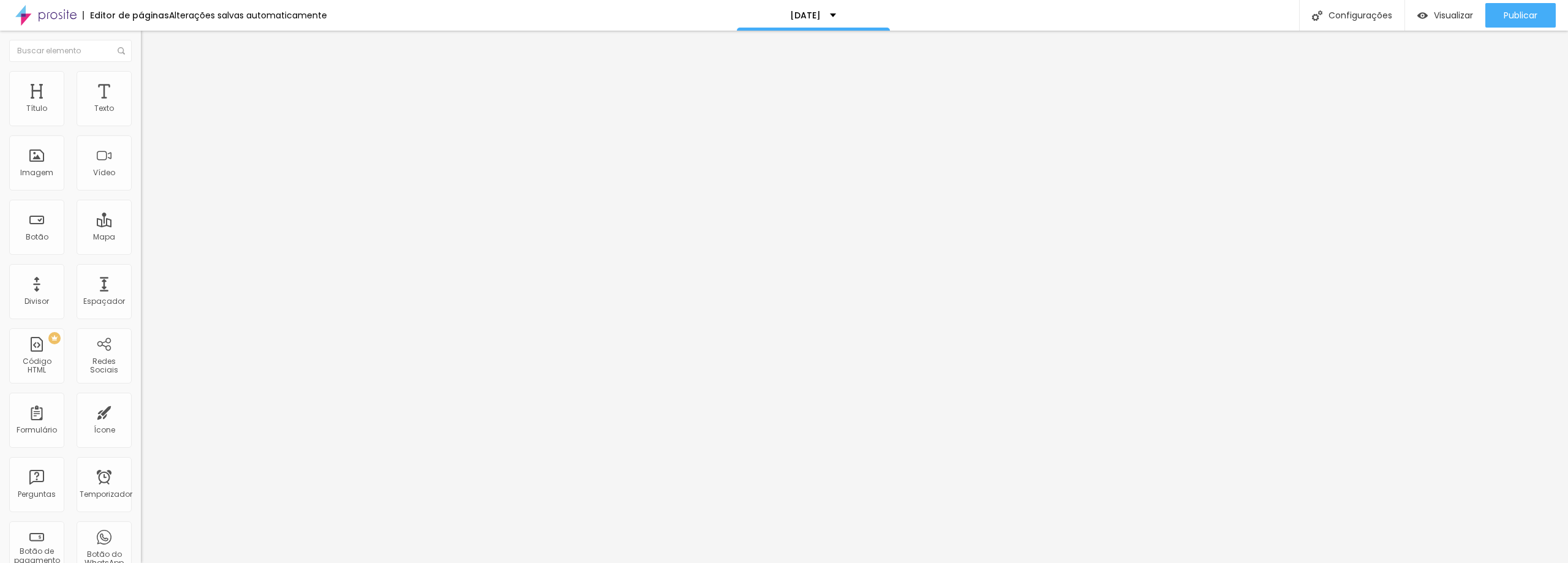
drag, startPoint x: 629, startPoint y: 304, endPoint x: 494, endPoint y: 290, distance: 135.7
type input "NOME DE QUEM INDICOU"
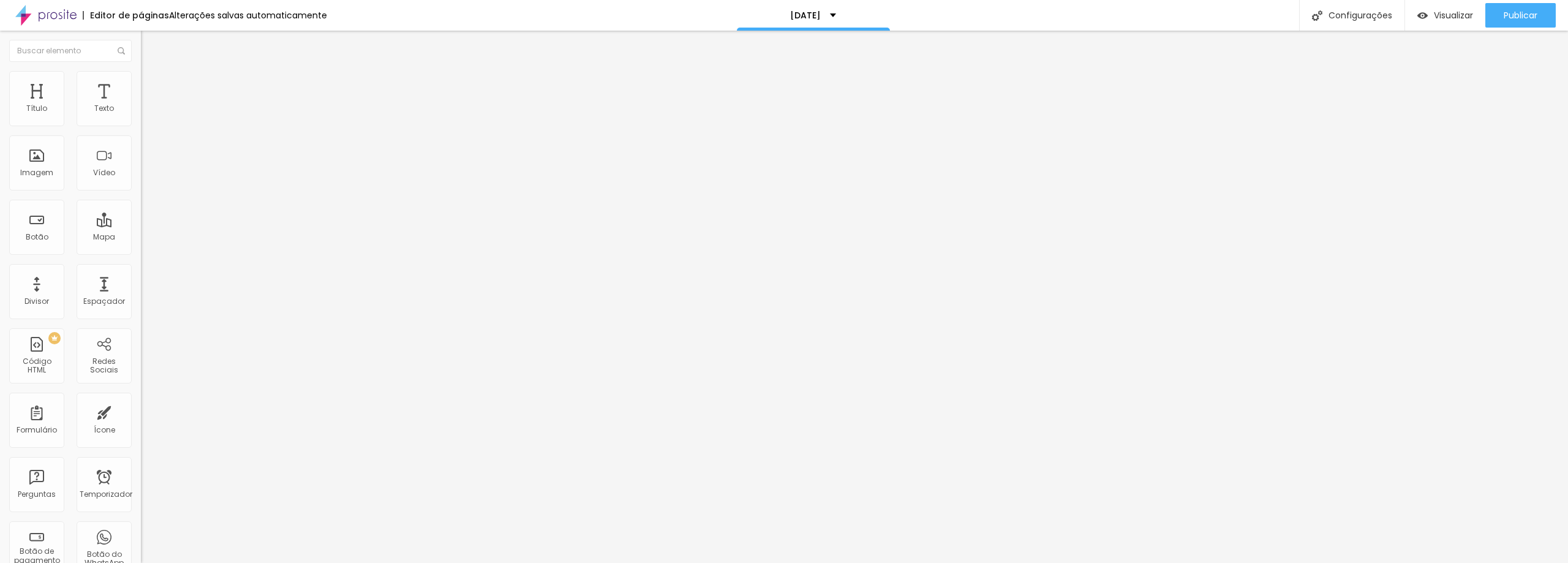
scroll to position [61, 0]
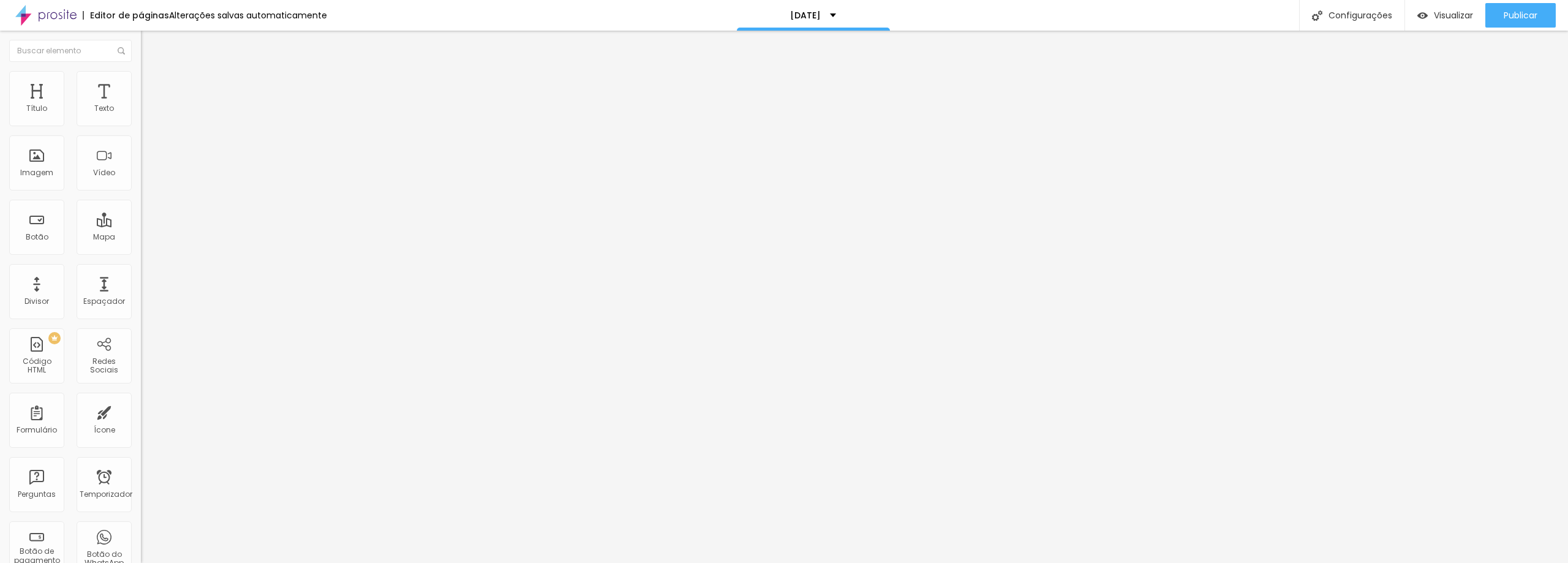
scroll to position [717, 0]
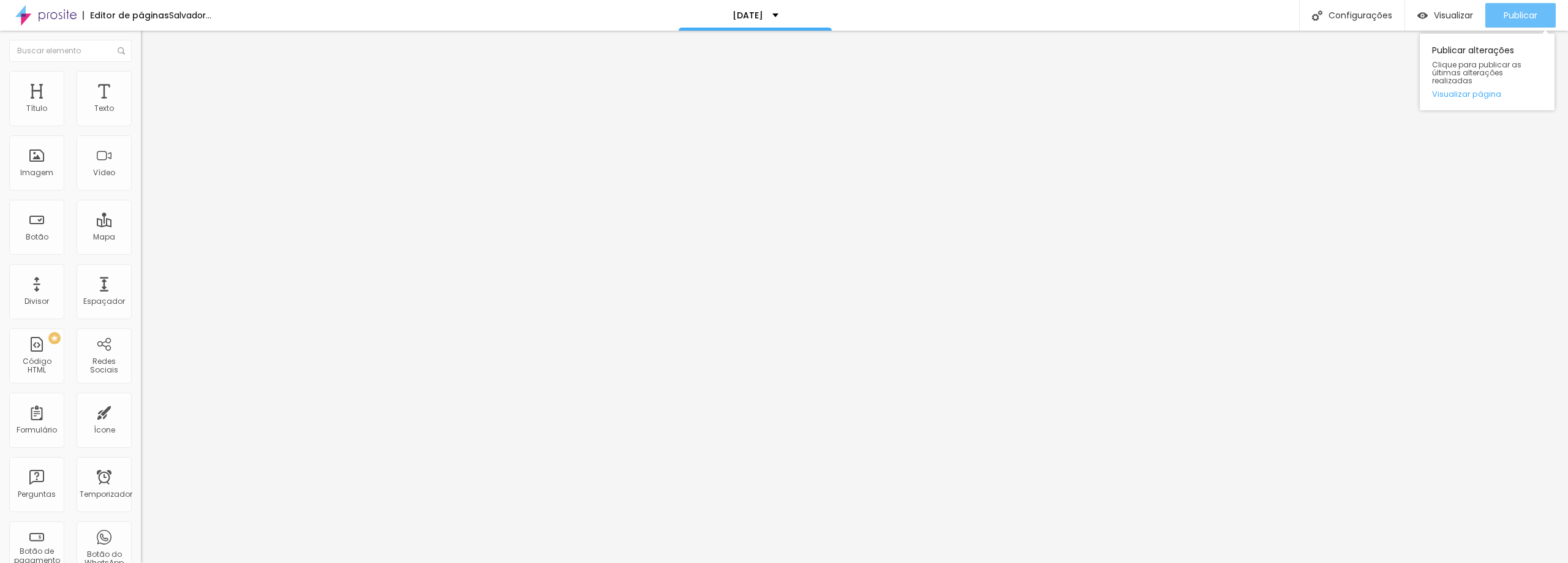
click at [1528, 19] on font "Publicar" at bounding box center [1520, 15] width 34 height 12
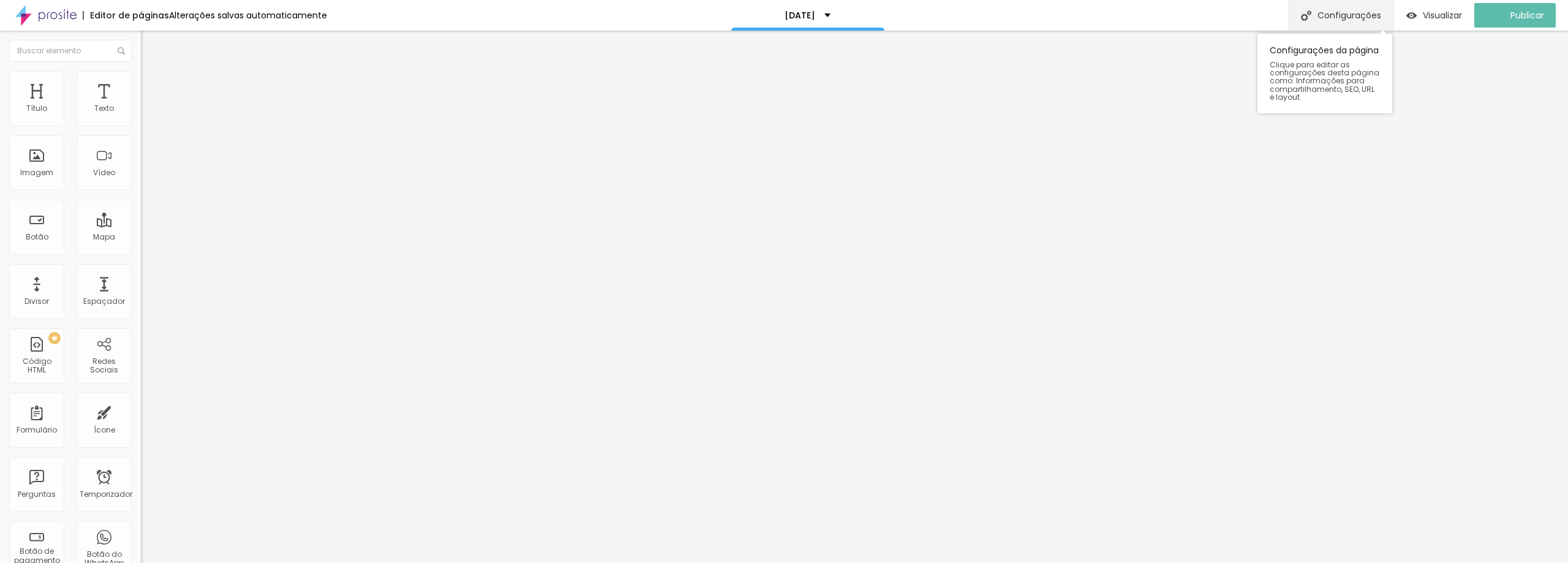
click at [1378, 11] on font "Configurações" at bounding box center [1349, 15] width 64 height 12
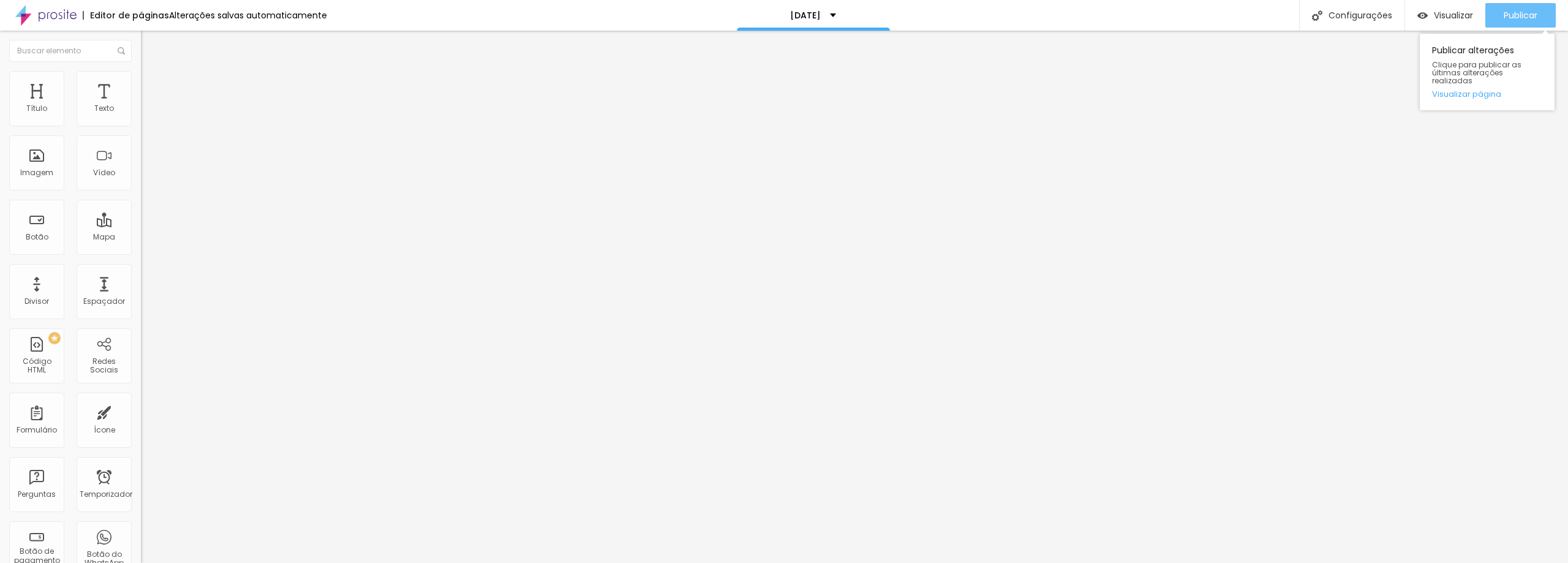
click at [1519, 10] on font "Publicar" at bounding box center [1520, 15] width 34 height 12
click at [141, 124] on img at bounding box center [144, 127] width 7 height 7
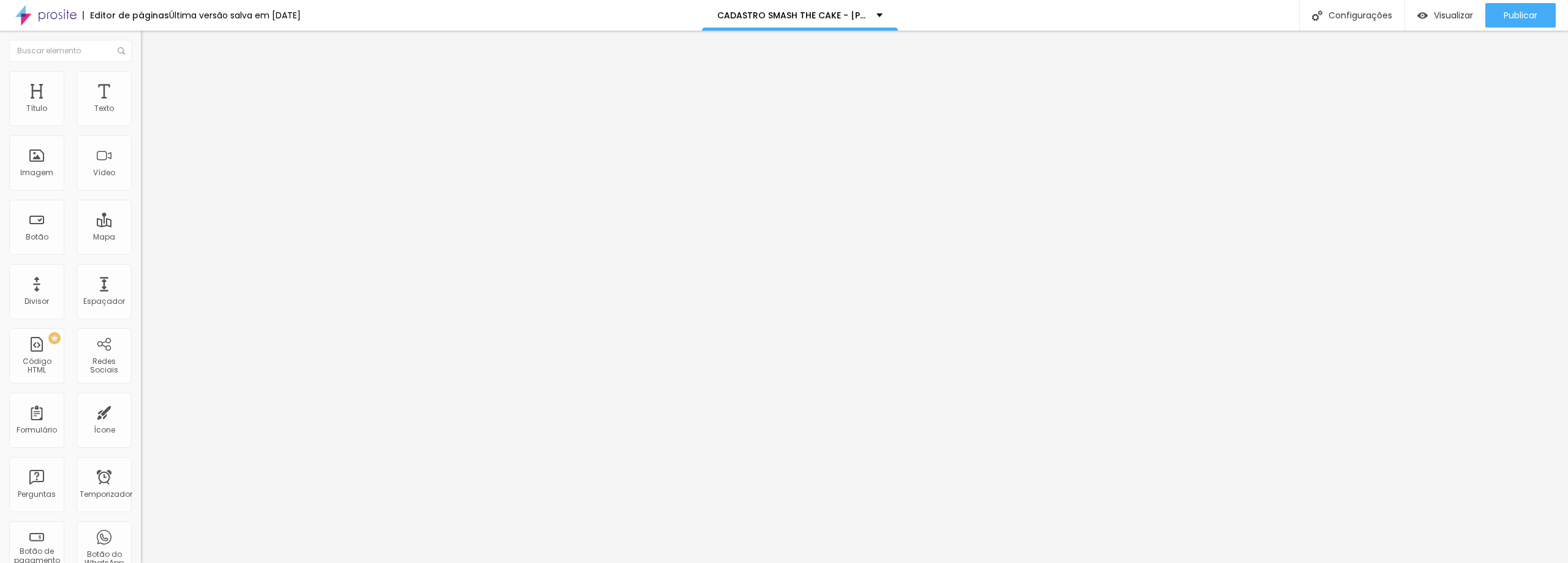
scroll to position [552, 0]
